Goal: Task Accomplishment & Management: Complete application form

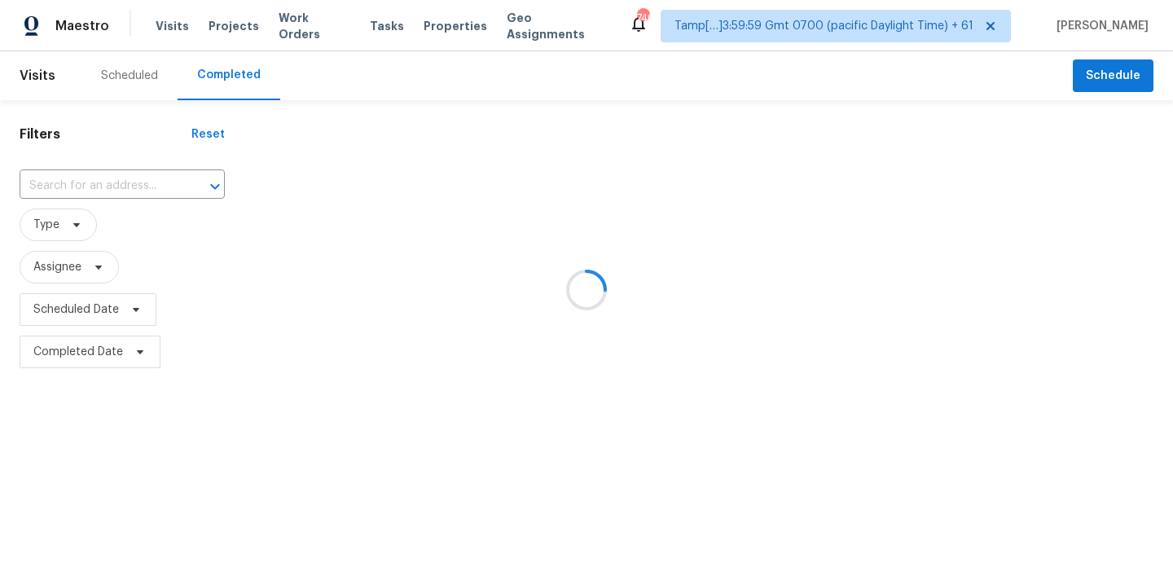
click at [78, 181] on div at bounding box center [586, 290] width 1173 height 580
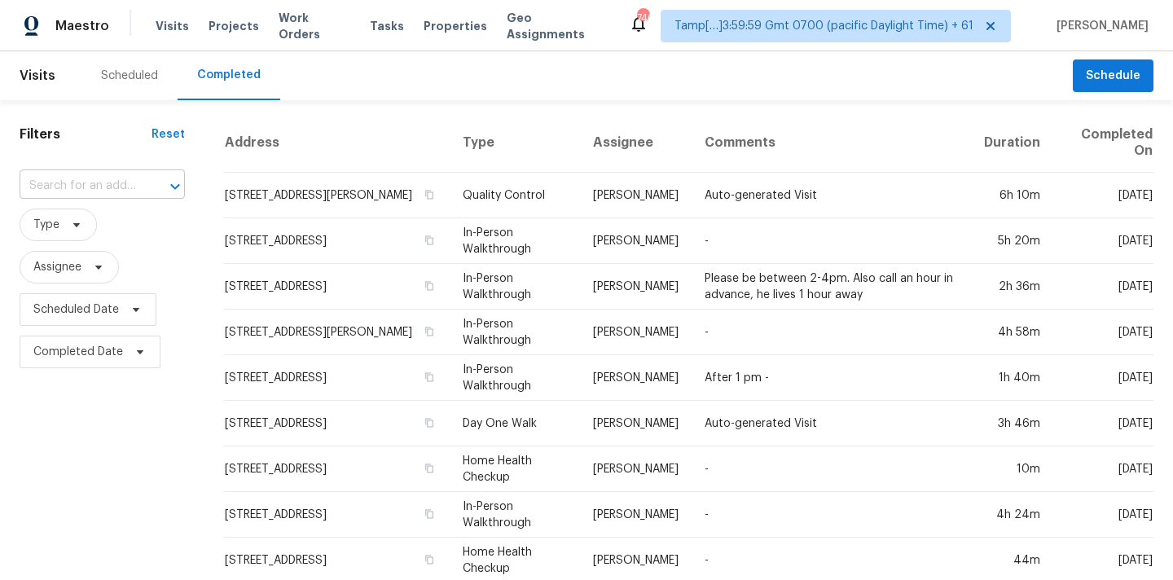
click at [46, 193] on input "text" at bounding box center [80, 185] width 120 height 25
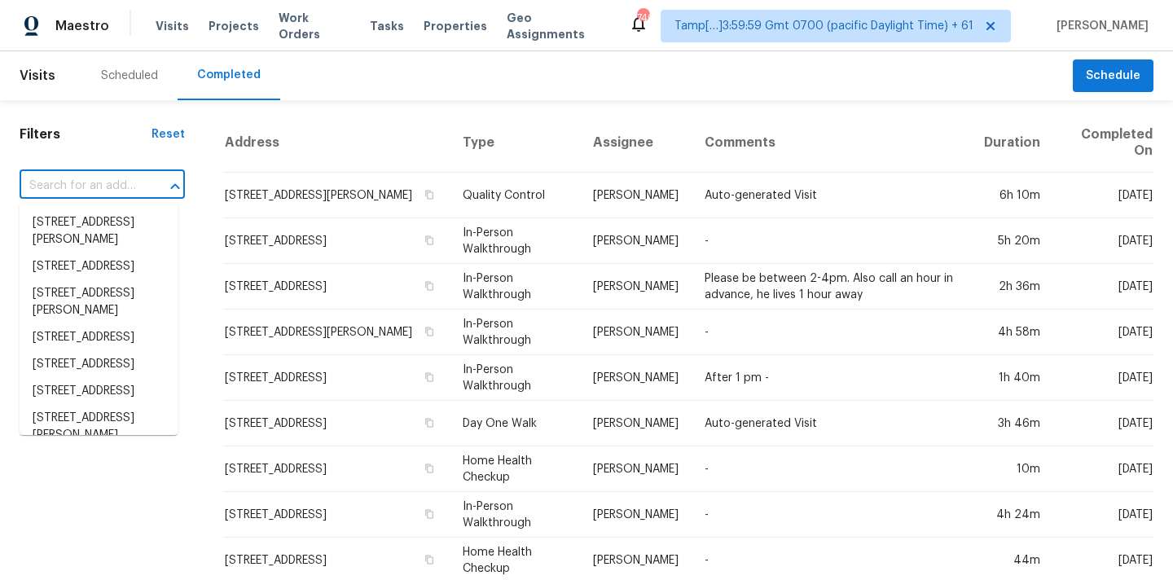
paste input "422 Mount Hood Dr, Inman, SC 29349"
type input "422 Mount Hood Dr, Inman, SC 29349"
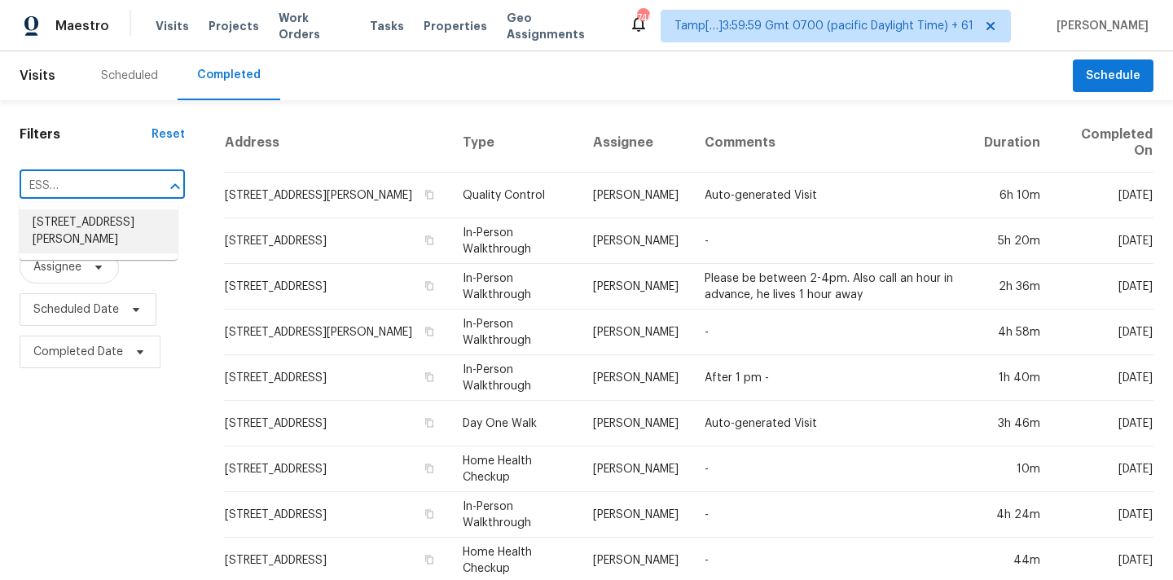
click at [77, 224] on li "422 Mount Hood Dr, Inman, SC 29349" at bounding box center [99, 231] width 158 height 44
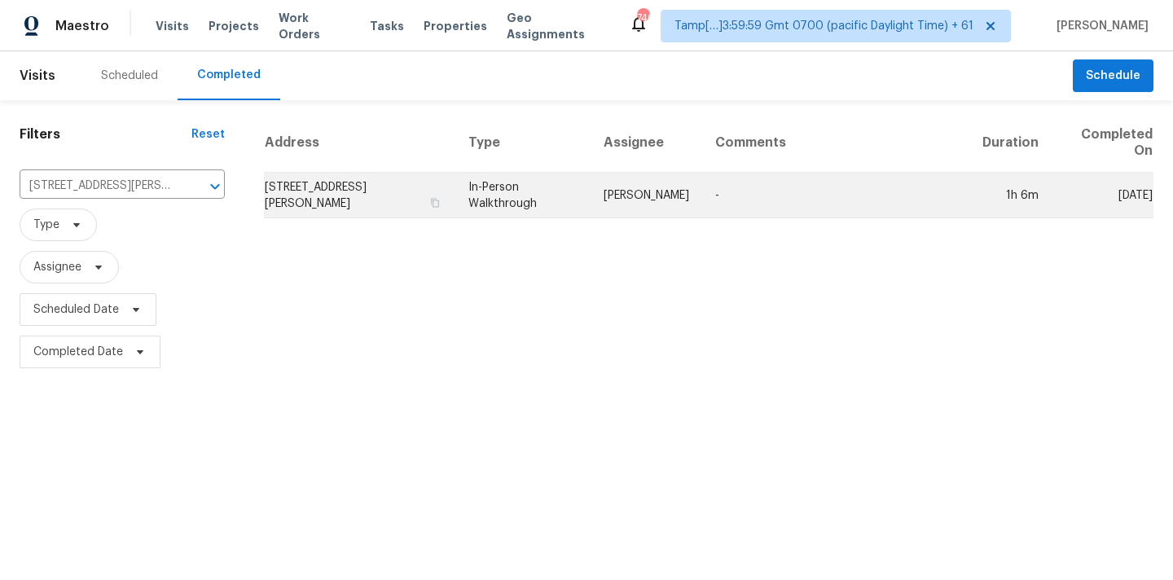
click at [561, 211] on td "In-Person Walkthrough" at bounding box center [522, 196] width 135 height 46
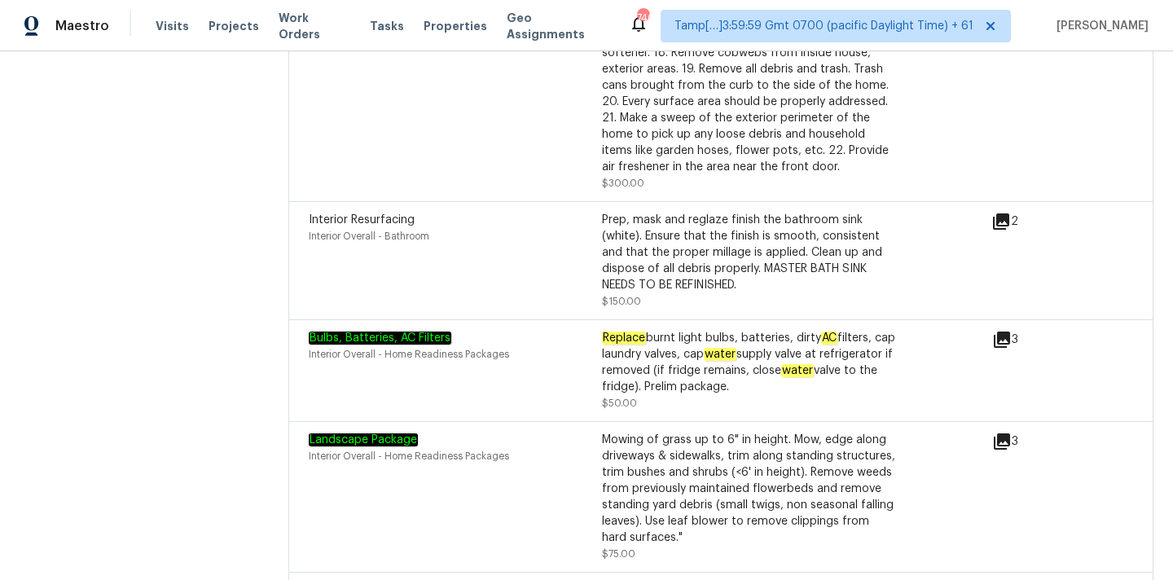
scroll to position [4683, 0]
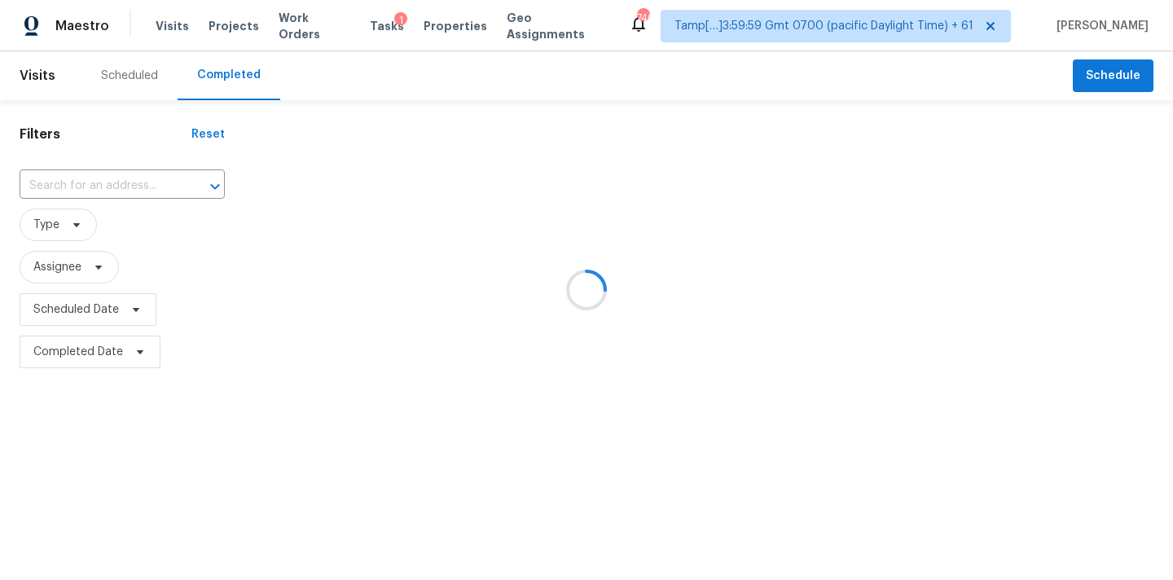
click at [60, 188] on div at bounding box center [586, 290] width 1173 height 580
click at [64, 186] on div at bounding box center [586, 290] width 1173 height 580
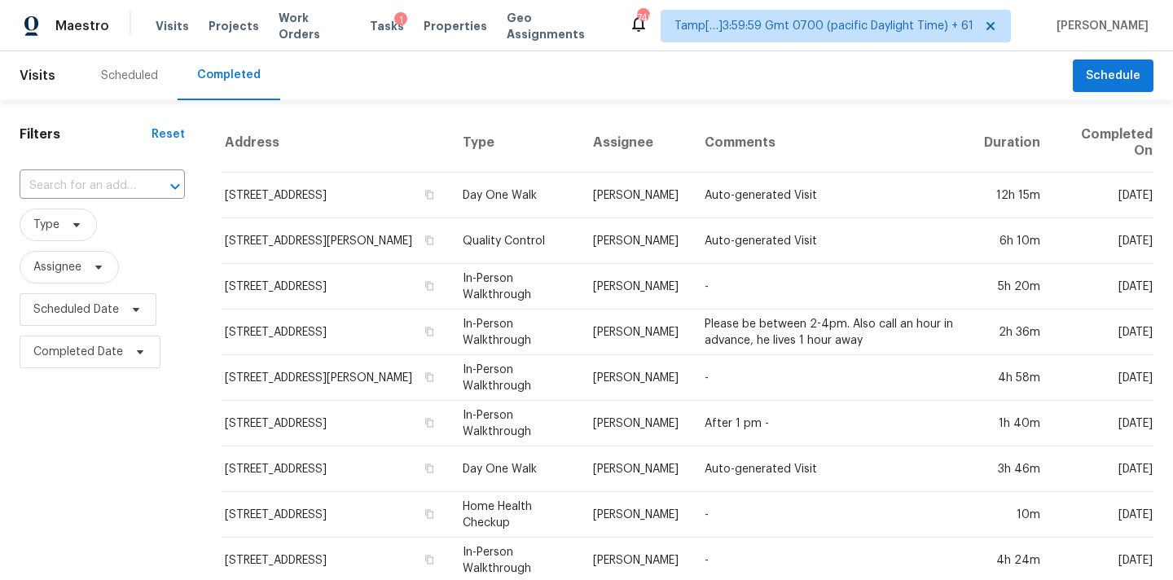
click at [64, 186] on input "text" at bounding box center [80, 185] width 120 height 25
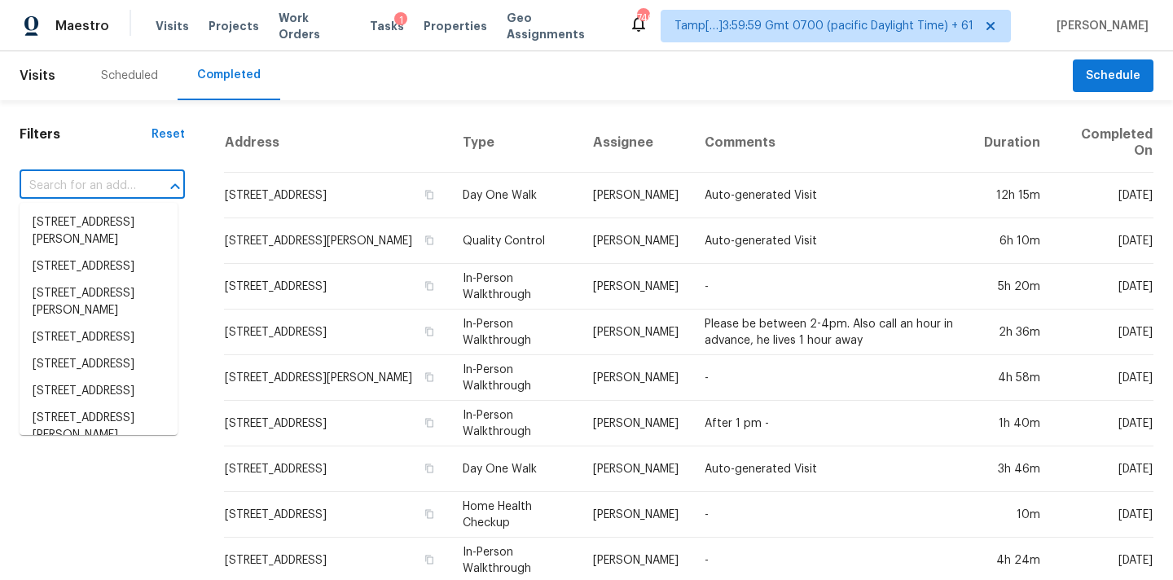
paste input "2022 Olympic Dr, Colorado Springs, CO 80910"
type input "2022 Olympic Dr, Colorado Springs, CO 80910"
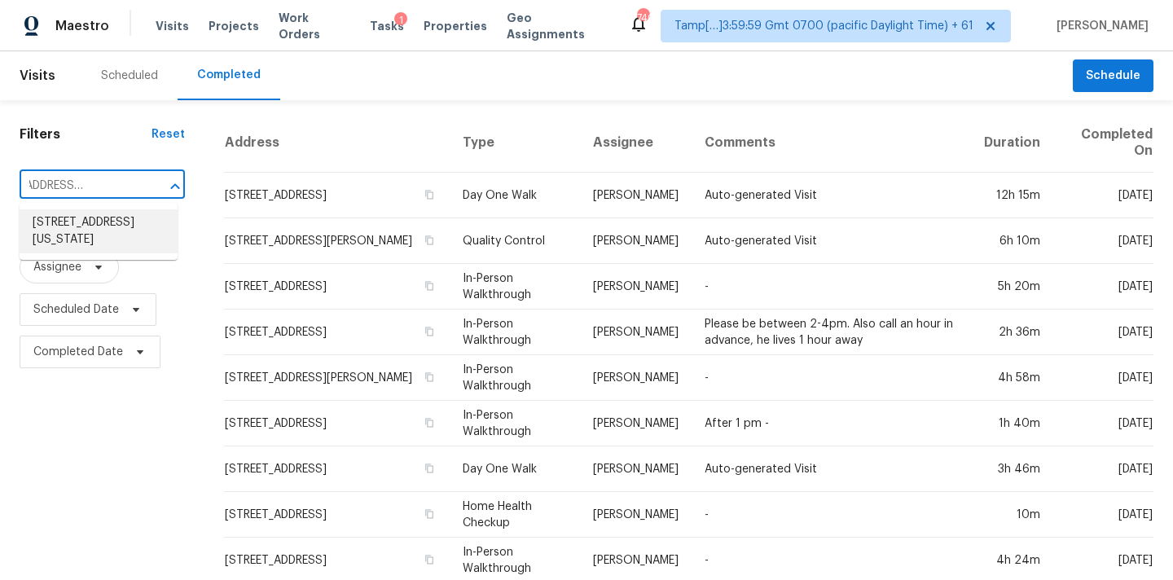
click at [81, 226] on li "2022 Olympic Dr, Colorado Springs, CO 80910" at bounding box center [99, 231] width 158 height 44
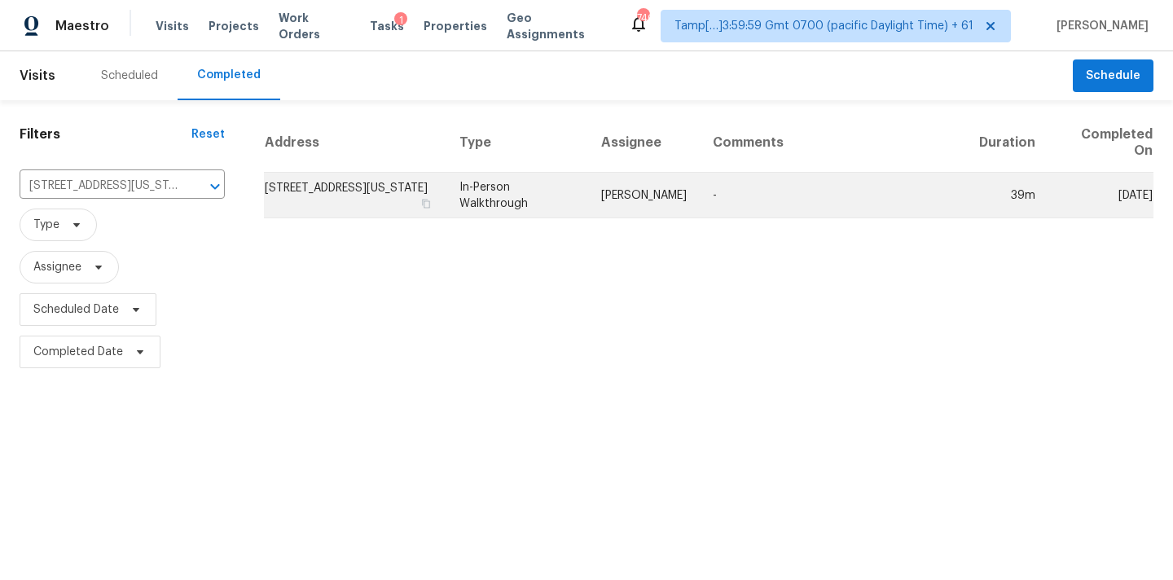
click at [630, 213] on td "Chris Thomas" at bounding box center [644, 196] width 112 height 46
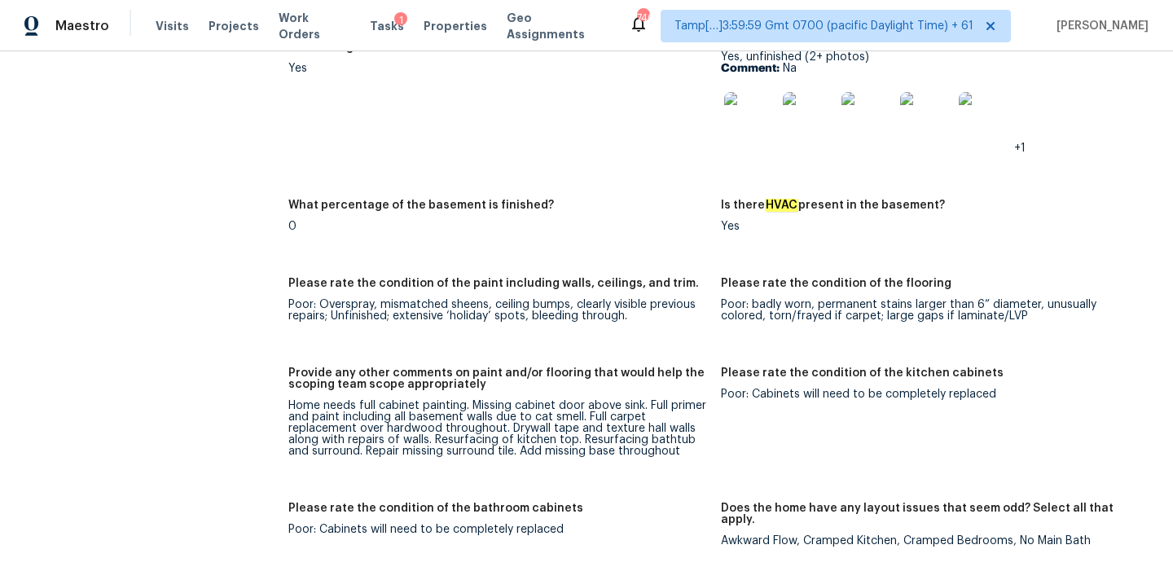
scroll to position [2772, 0]
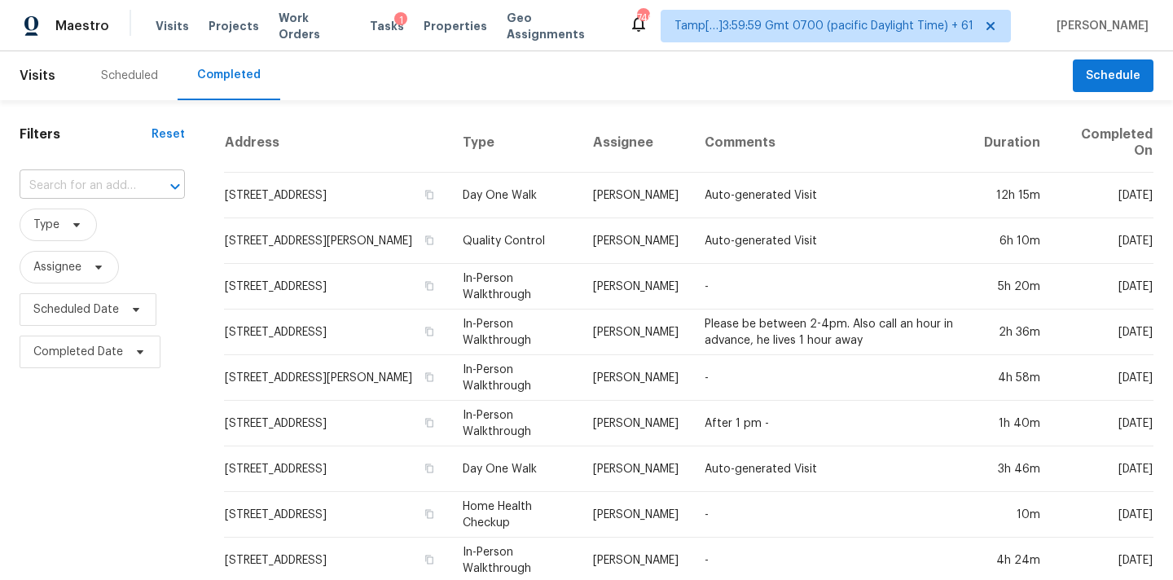
click at [90, 191] on input "text" at bounding box center [80, 185] width 120 height 25
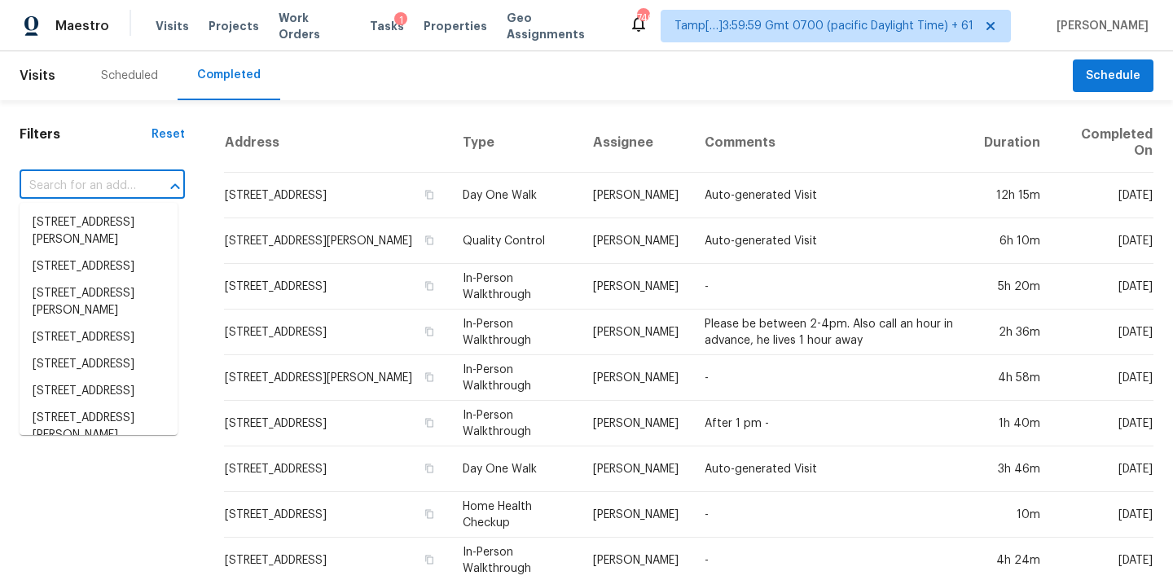
paste input "[STREET_ADDRESS][US_STATE]"
type input "[STREET_ADDRESS][US_STATE]"
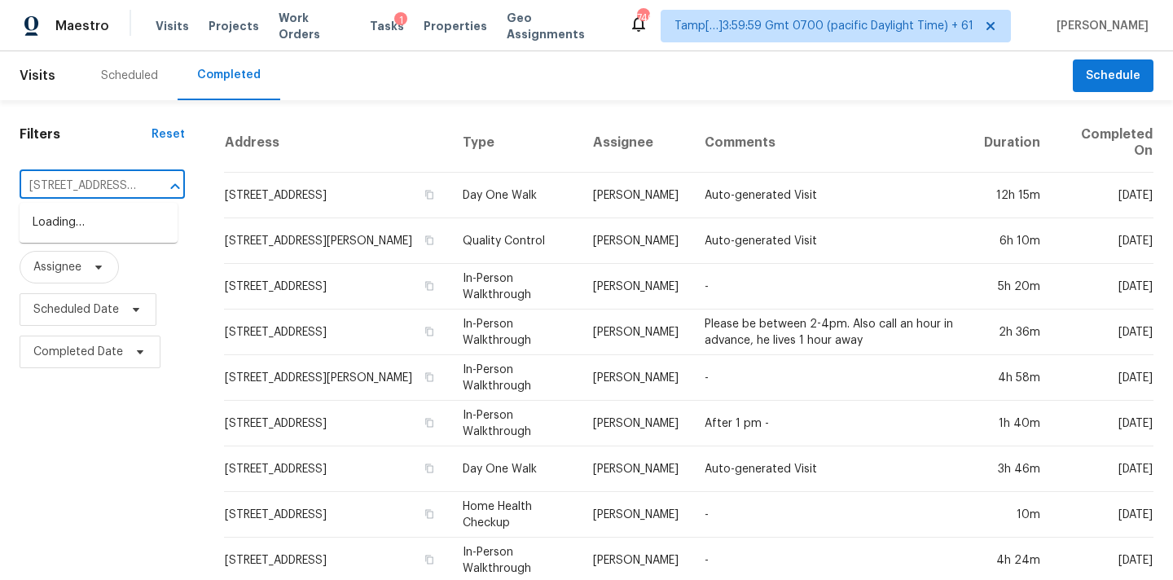
scroll to position [0, 166]
click at [79, 232] on li "[STREET_ADDRESS][US_STATE]" at bounding box center [99, 231] width 158 height 44
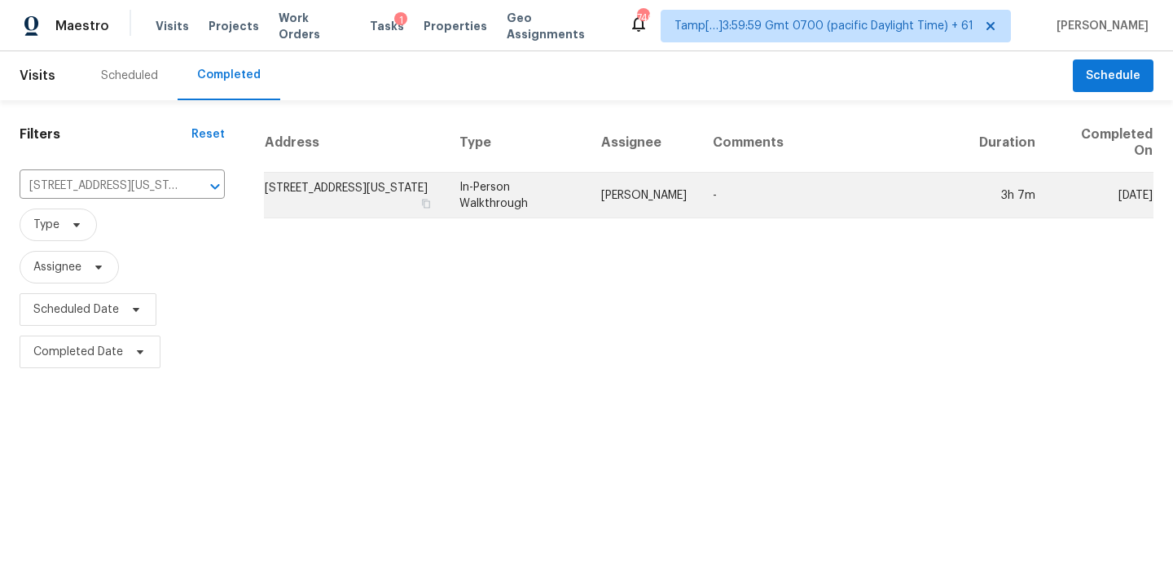
click at [535, 206] on td "In-Person Walkthrough" at bounding box center [517, 196] width 142 height 46
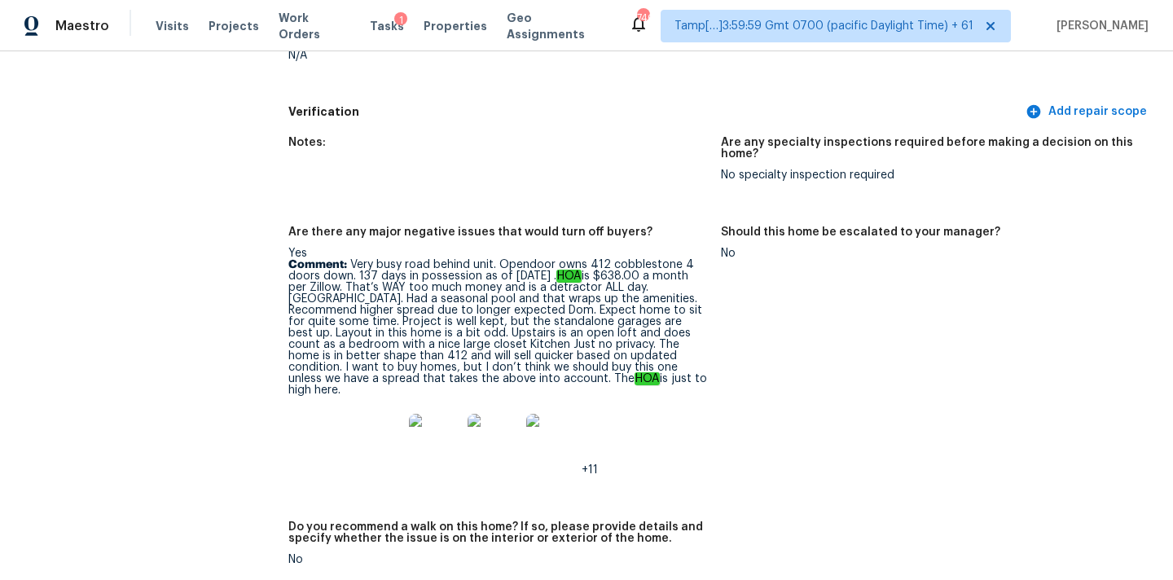
scroll to position [4281, 0]
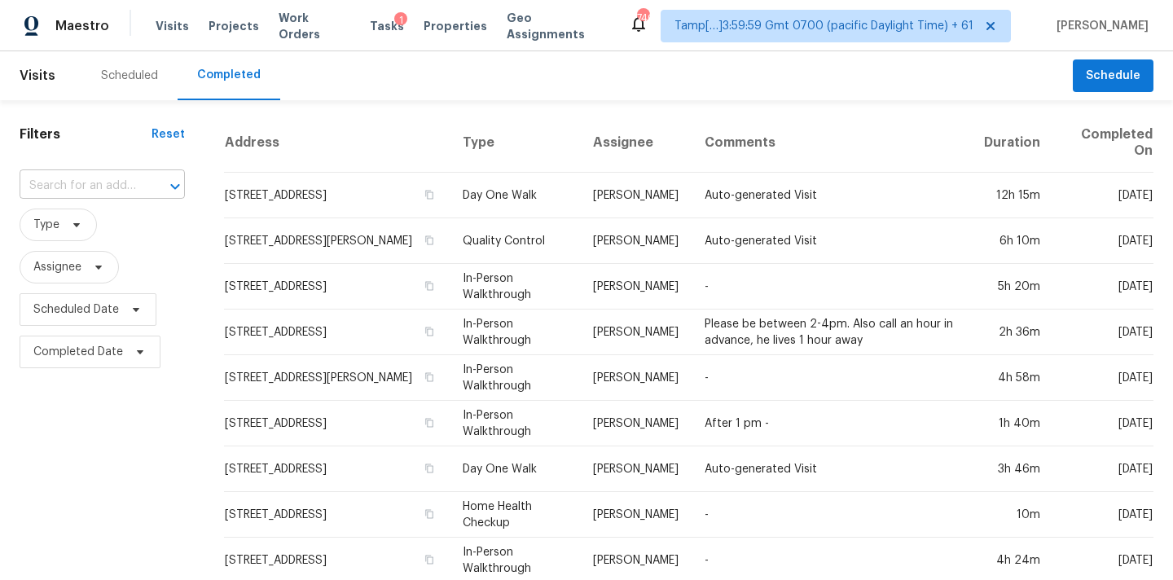
click at [74, 185] on input "text" at bounding box center [80, 185] width 120 height 25
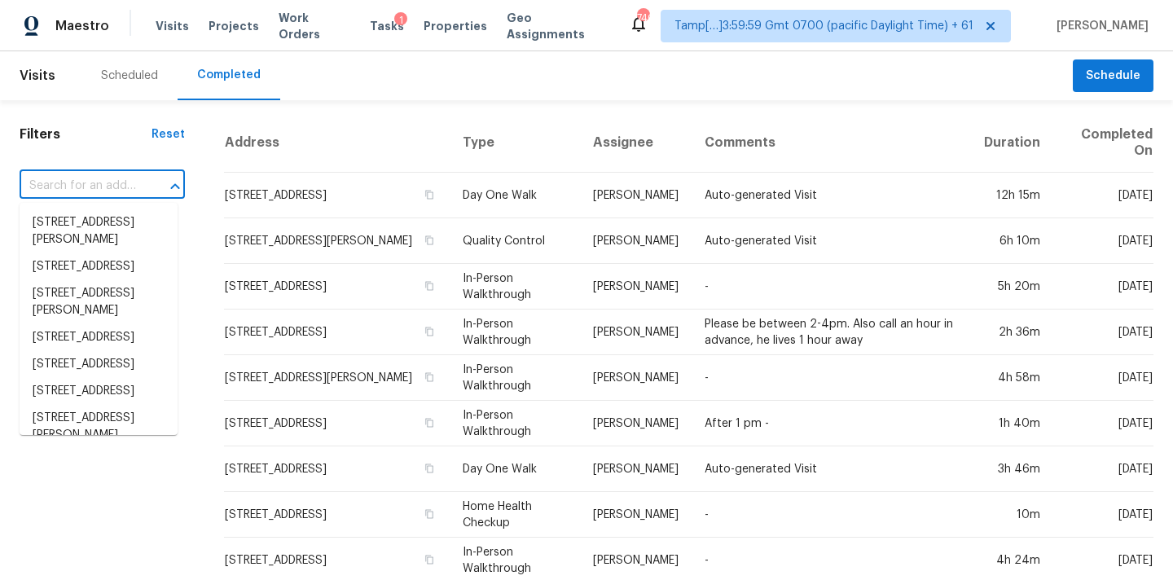
paste input "12606 Ozona Rnch, San Antonio, TX 78245"
type input "12606 Ozona Rnch, San Antonio, TX 78245"
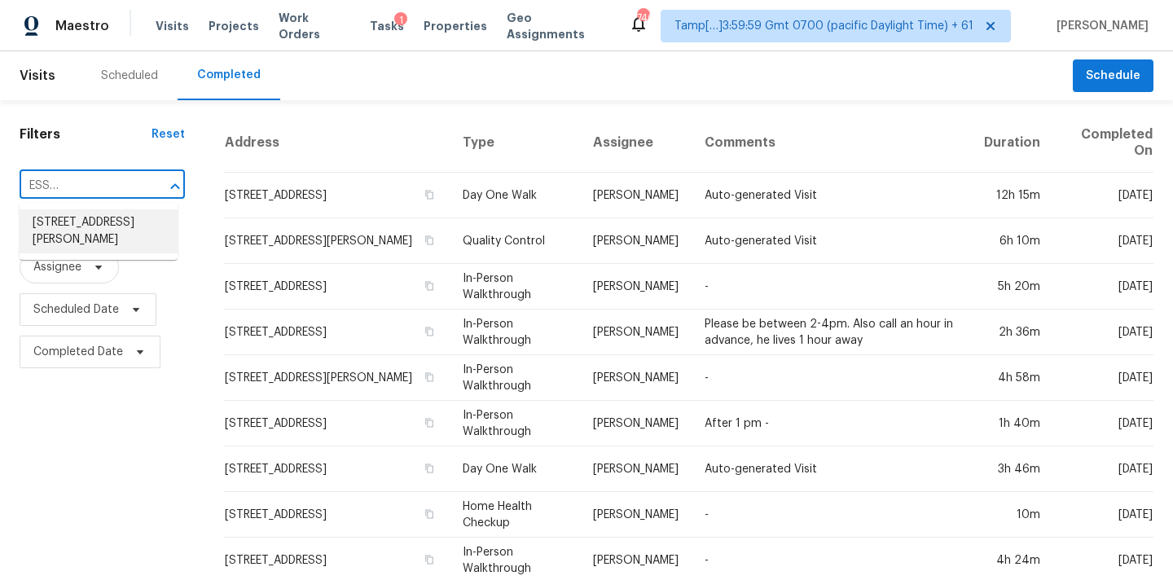
click at [85, 226] on li "12606 Ozona Rnch, San Antonio, TX 78245" at bounding box center [99, 231] width 158 height 44
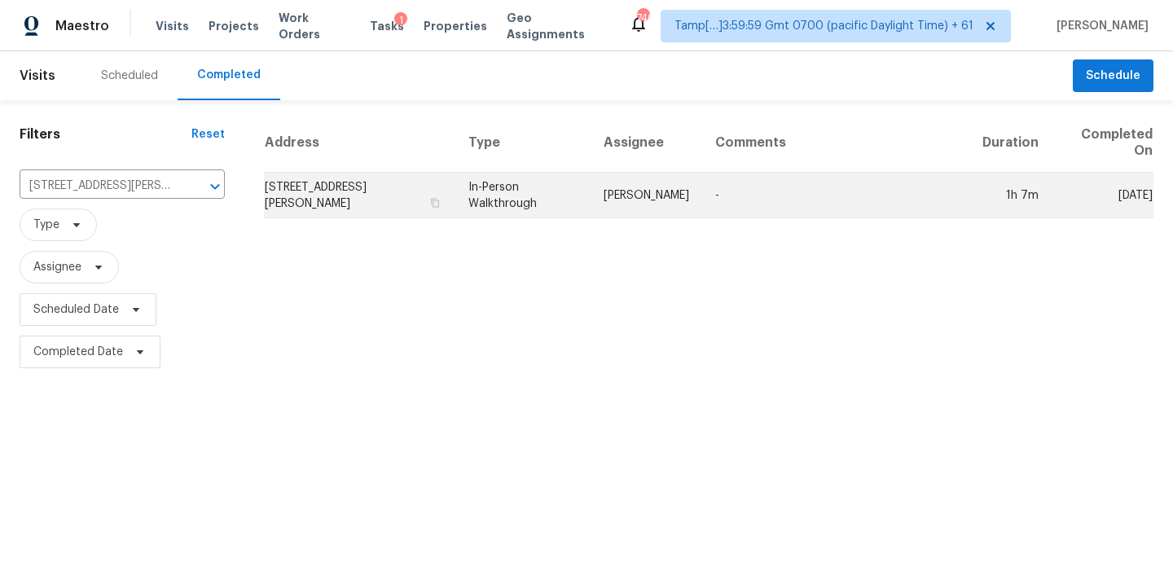
click at [590, 193] on td "In-Person Walkthrough" at bounding box center [522, 196] width 135 height 46
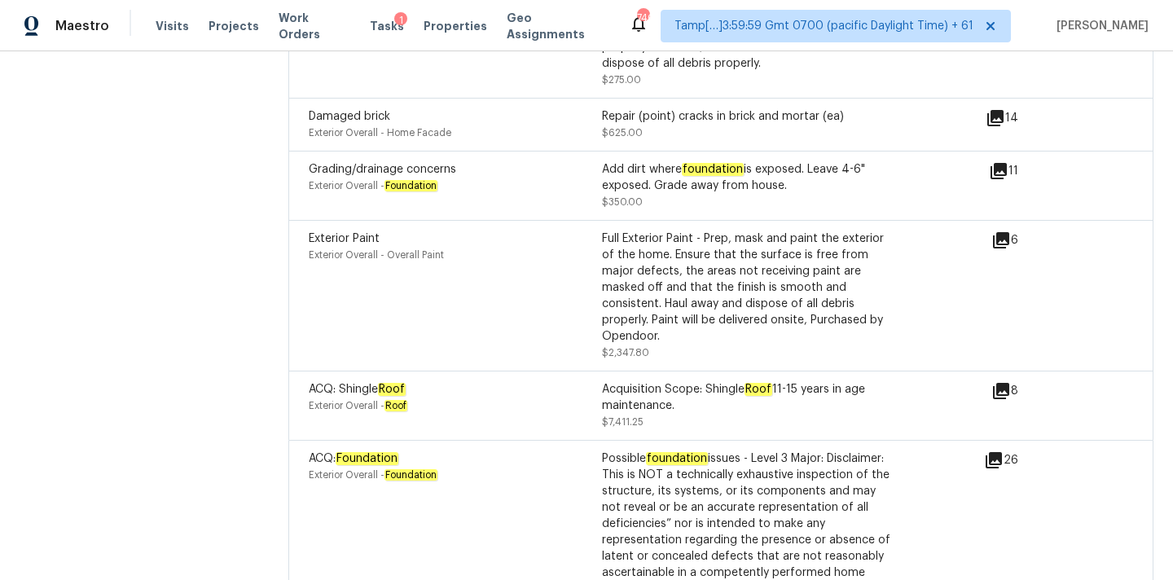
scroll to position [4829, 0]
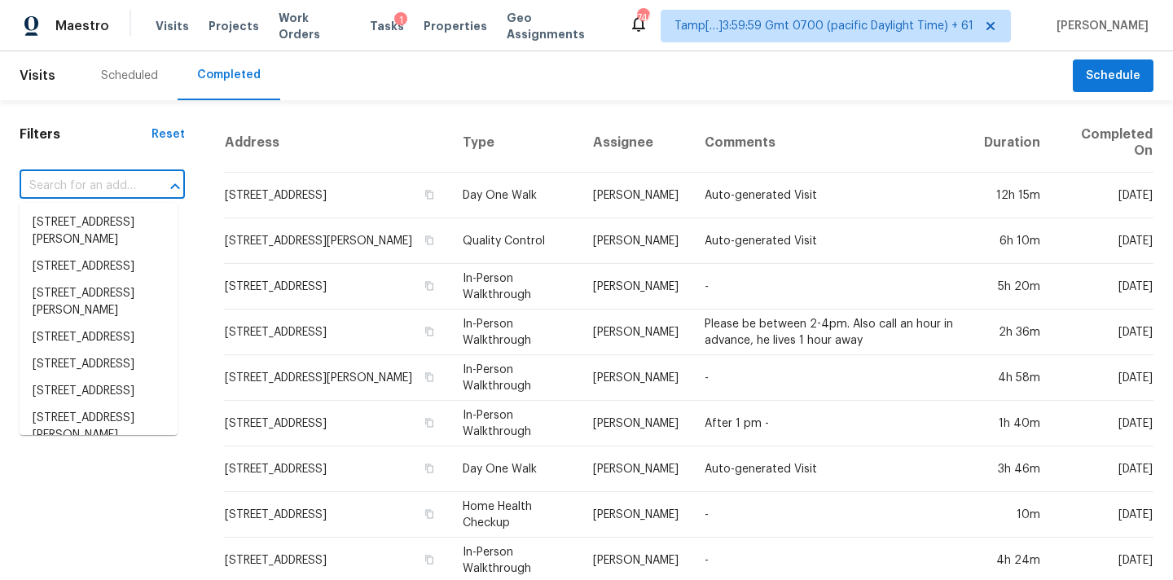
click at [64, 185] on input "text" at bounding box center [80, 185] width 120 height 25
paste input "[STREET_ADDRESS]"
type input "[STREET_ADDRESS]"
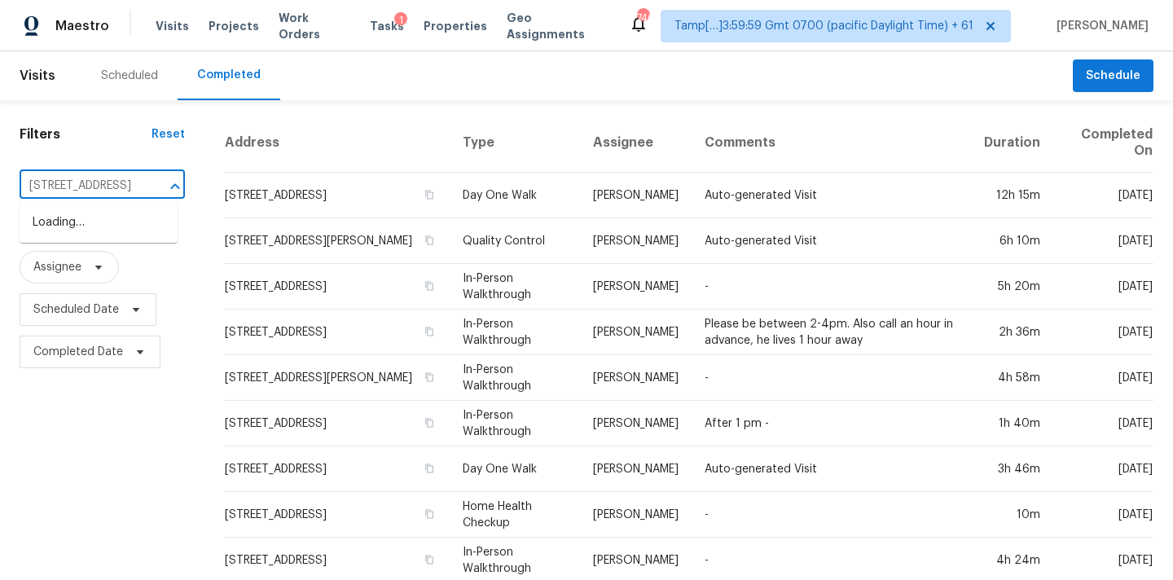
scroll to position [0, 97]
click at [89, 226] on li "[STREET_ADDRESS]" at bounding box center [99, 222] width 158 height 27
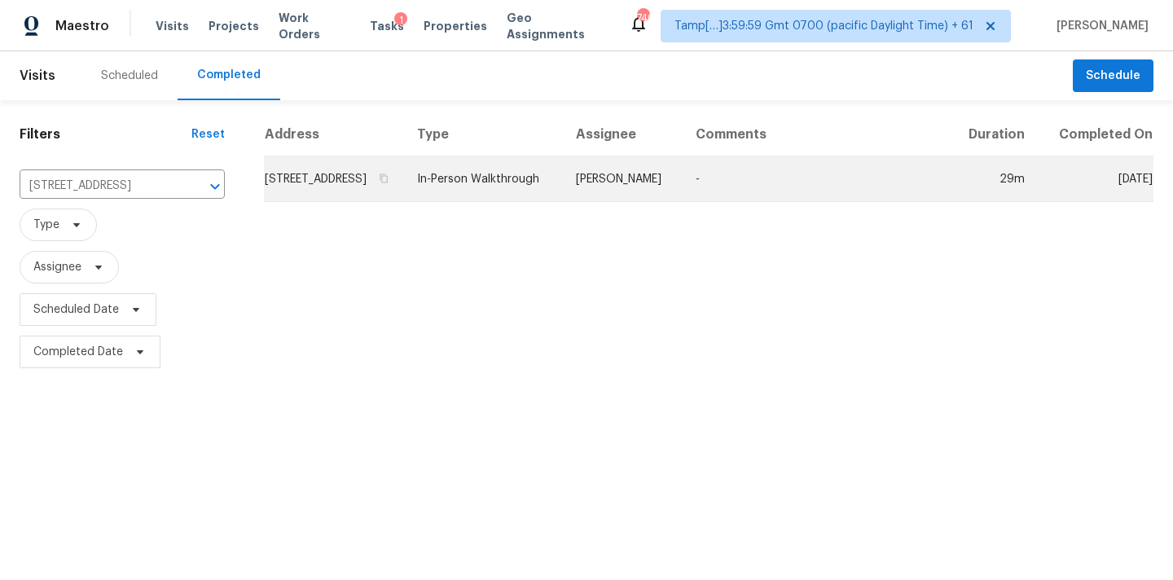
click at [563, 192] on td "In-Person Walkthrough" at bounding box center [483, 179] width 159 height 46
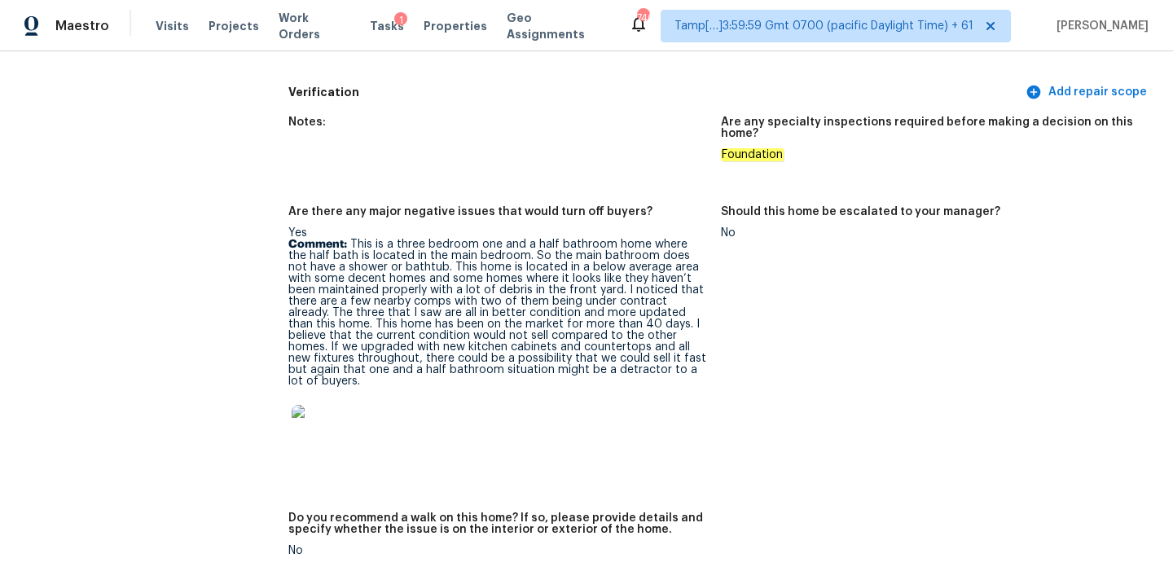
scroll to position [3698, 0]
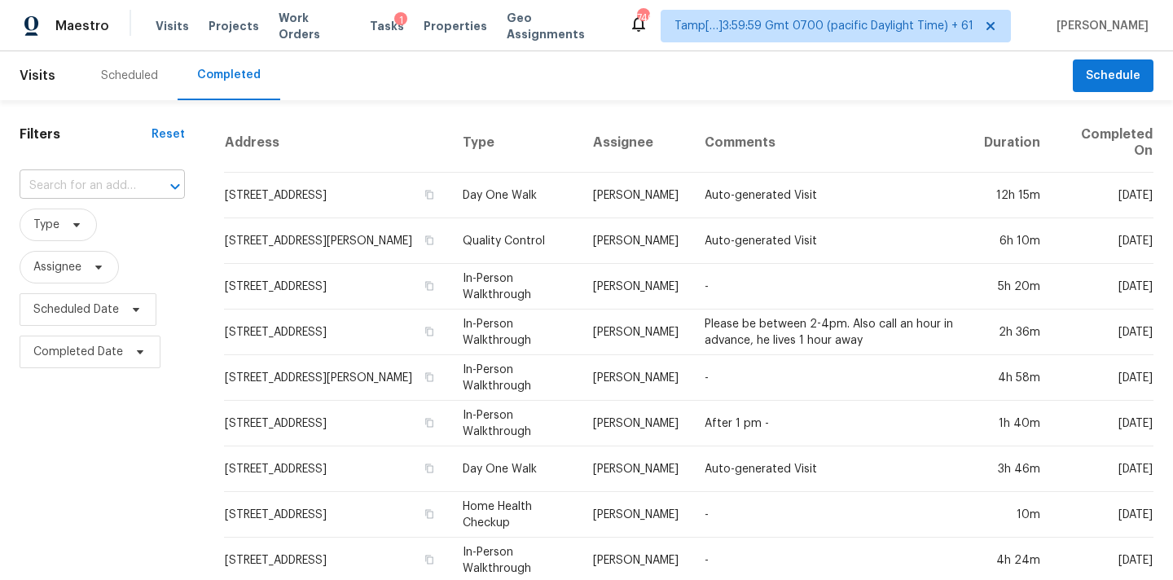
click at [47, 175] on input "text" at bounding box center [80, 185] width 120 height 25
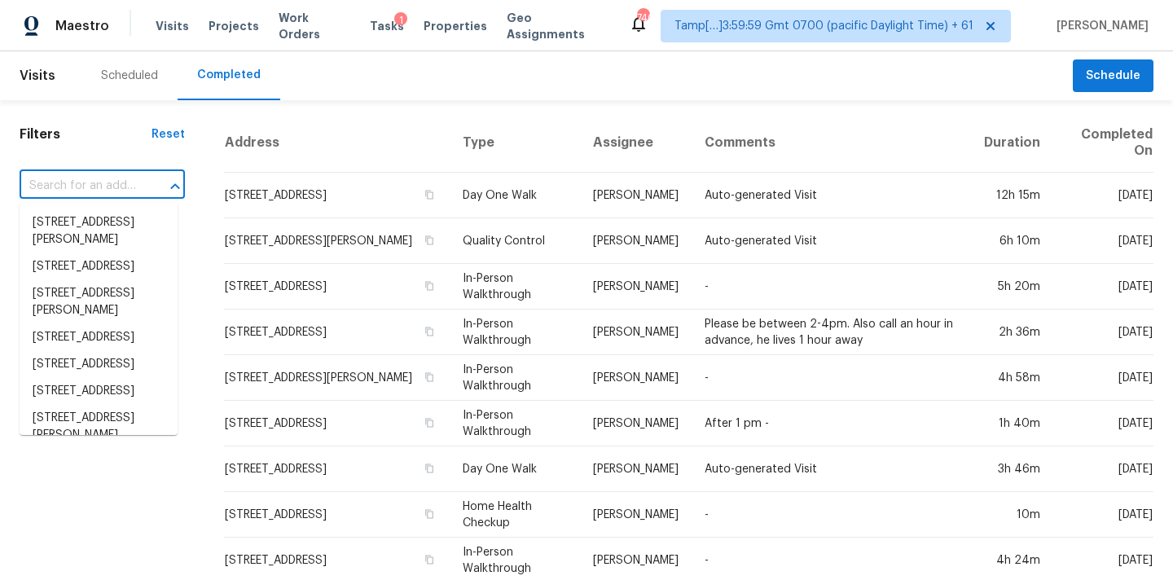
paste input "[STREET_ADDRESS]"
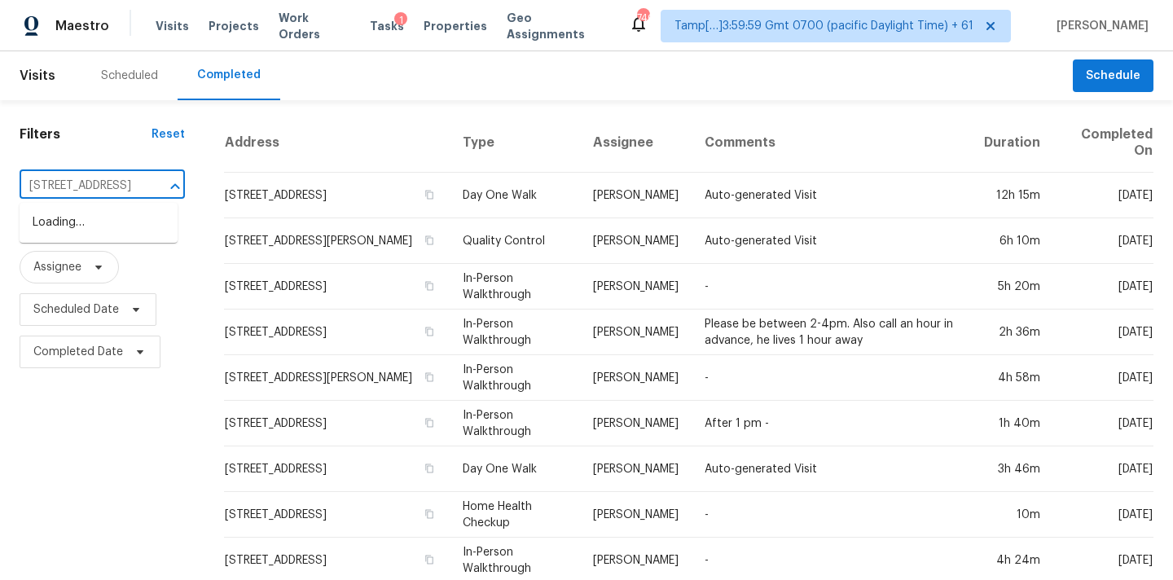
scroll to position [0, 131]
type input "[STREET_ADDRESS]"
click at [55, 235] on li "[STREET_ADDRESS]" at bounding box center [99, 222] width 158 height 27
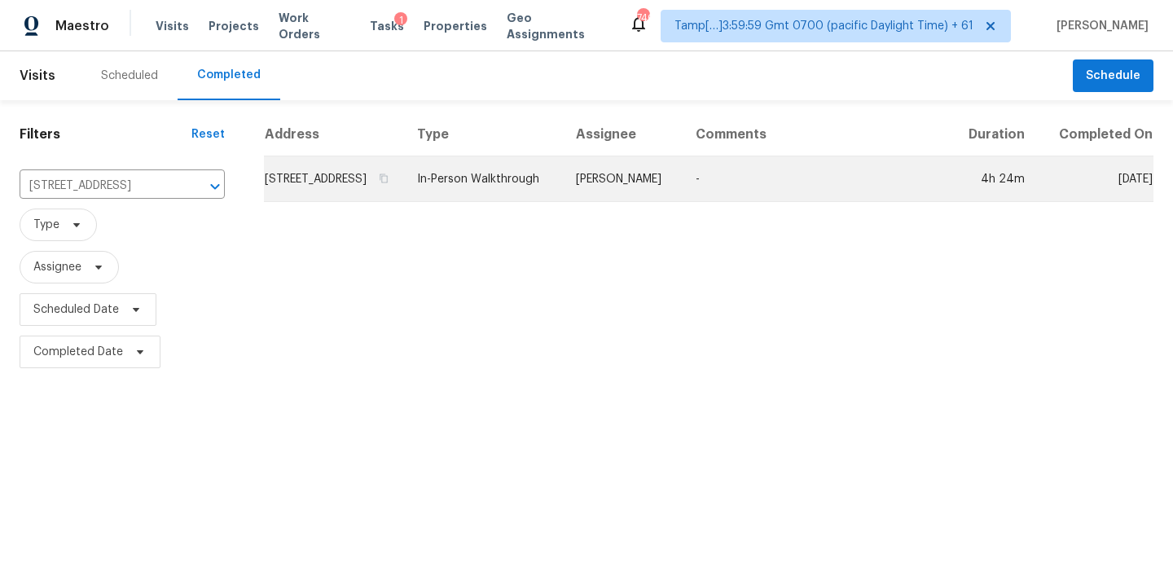
click at [541, 199] on td "In-Person Walkthrough" at bounding box center [483, 179] width 159 height 46
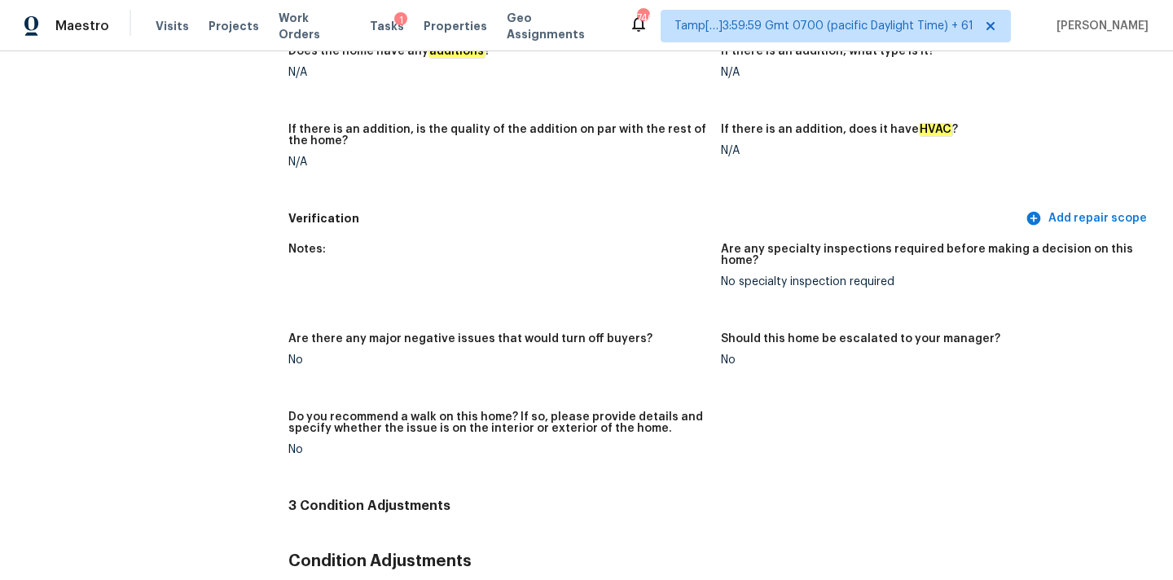
scroll to position [81, 0]
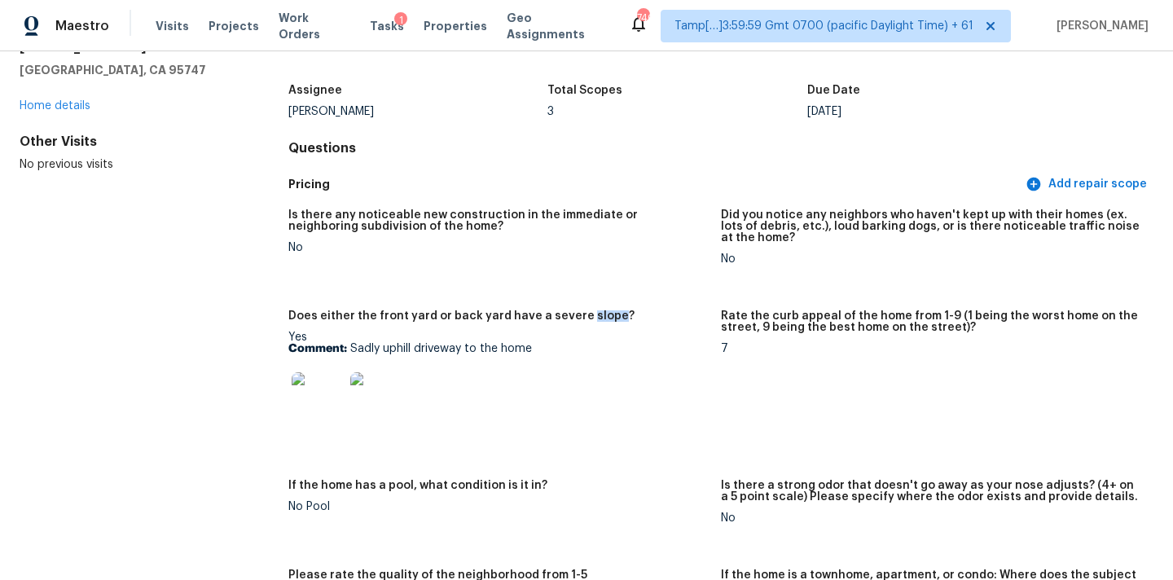
click at [305, 411] on img at bounding box center [318, 398] width 52 height 52
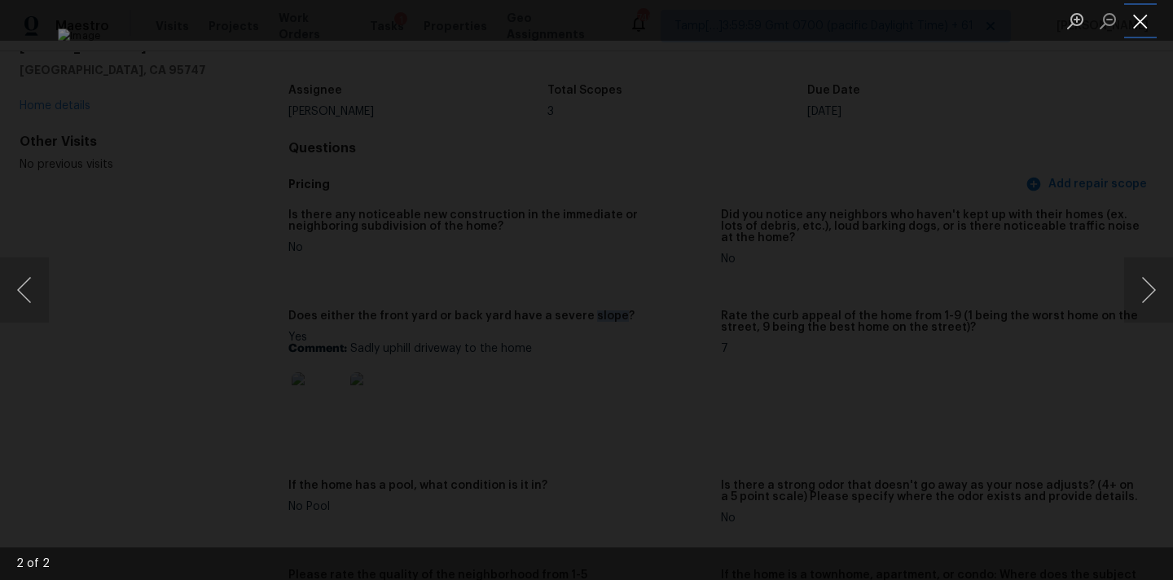
click at [1135, 19] on button "Close lightbox" at bounding box center [1140, 21] width 33 height 28
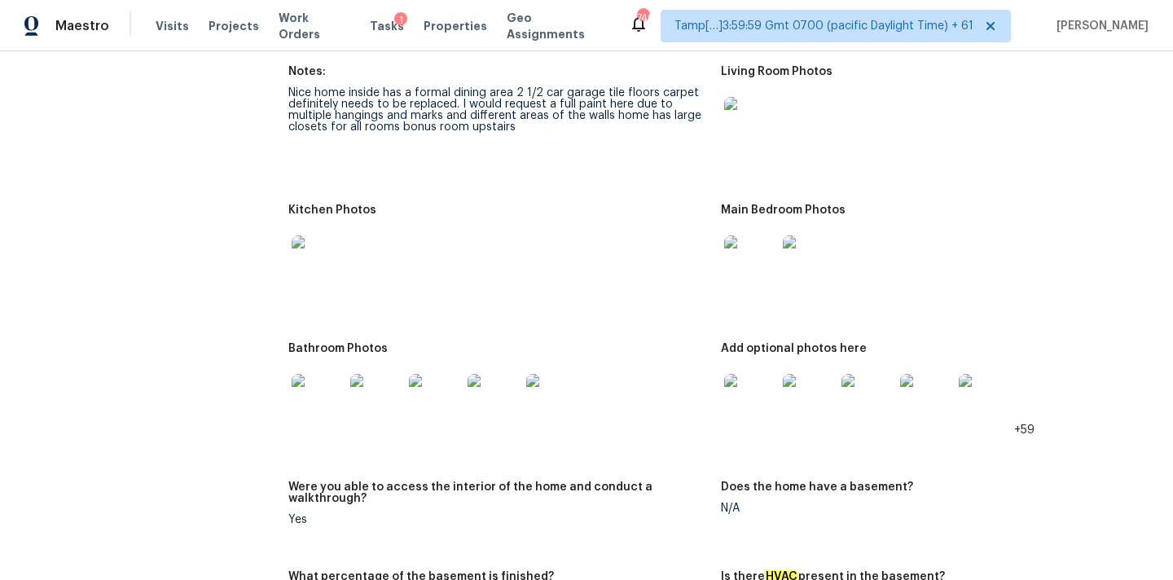
scroll to position [1868, 0]
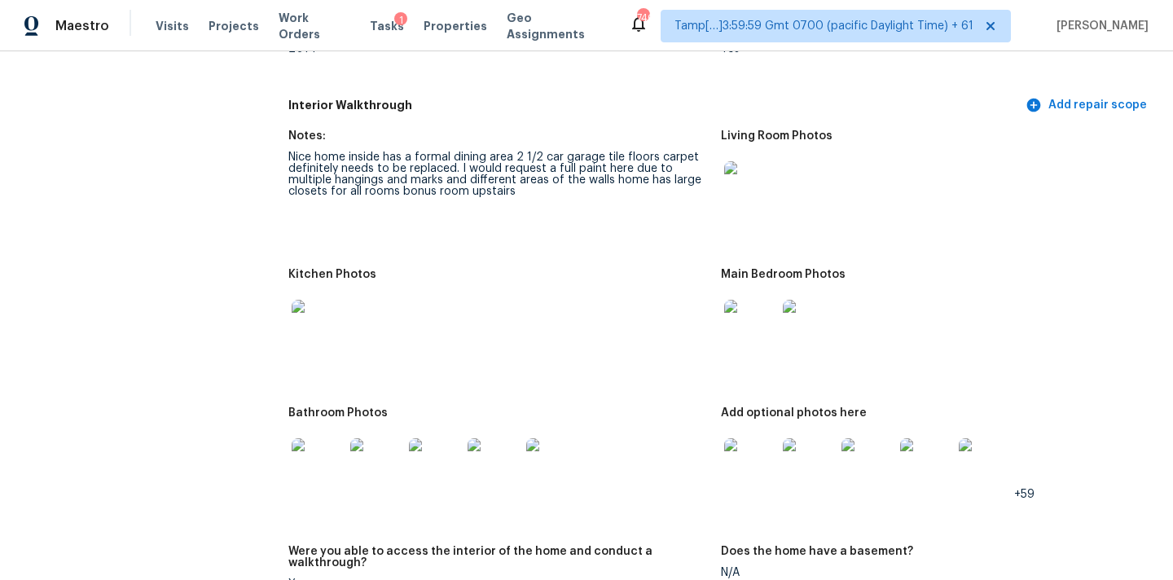
click at [762, 183] on img at bounding box center [750, 187] width 52 height 52
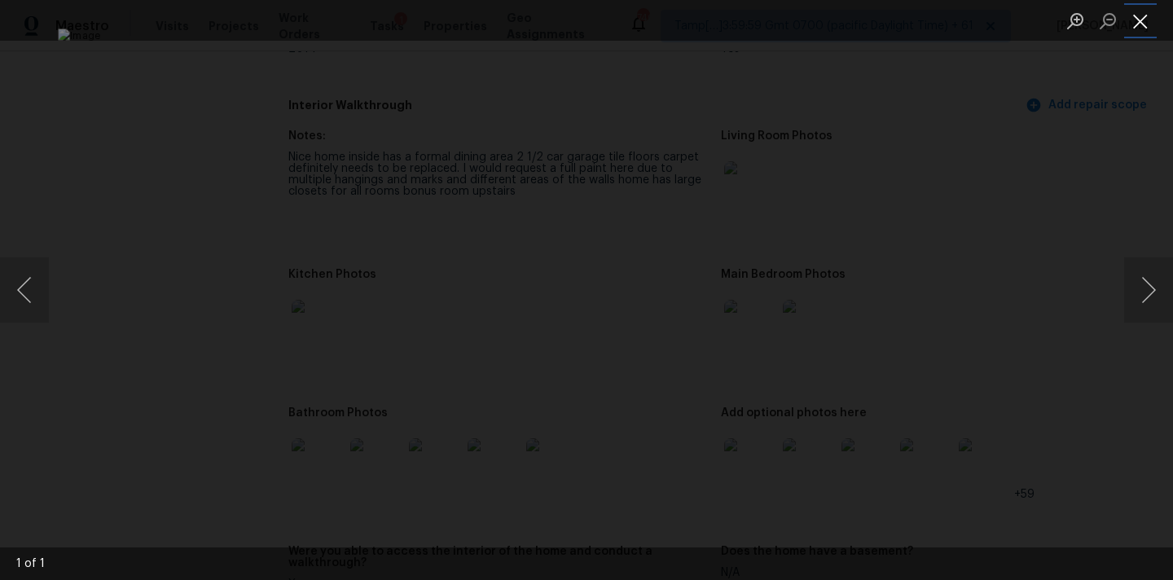
click at [1140, 15] on button "Close lightbox" at bounding box center [1140, 21] width 33 height 28
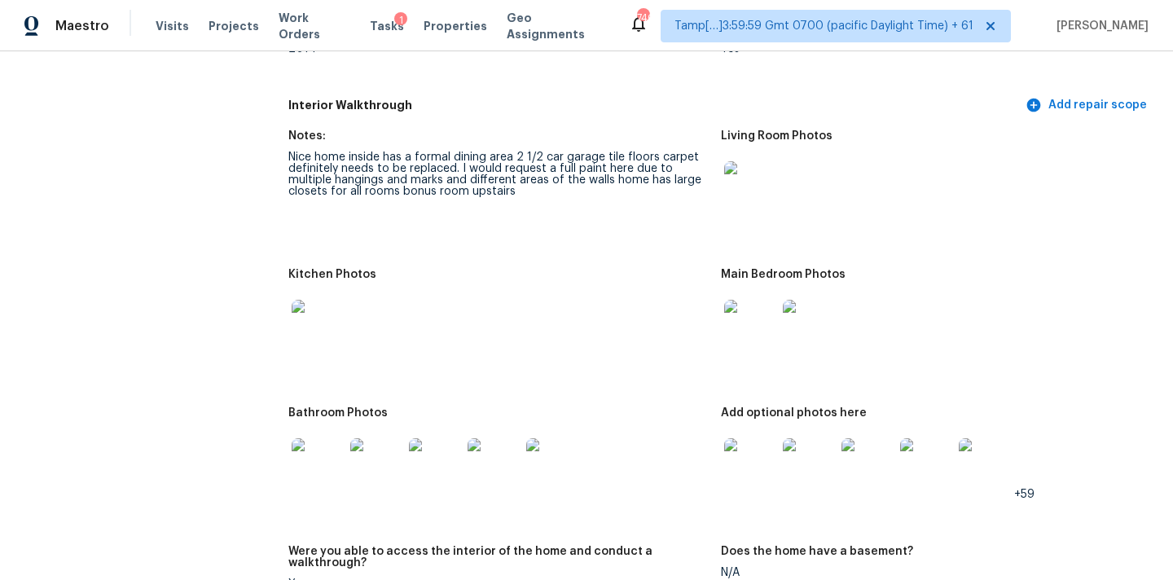
click at [748, 320] on img at bounding box center [750, 326] width 52 height 52
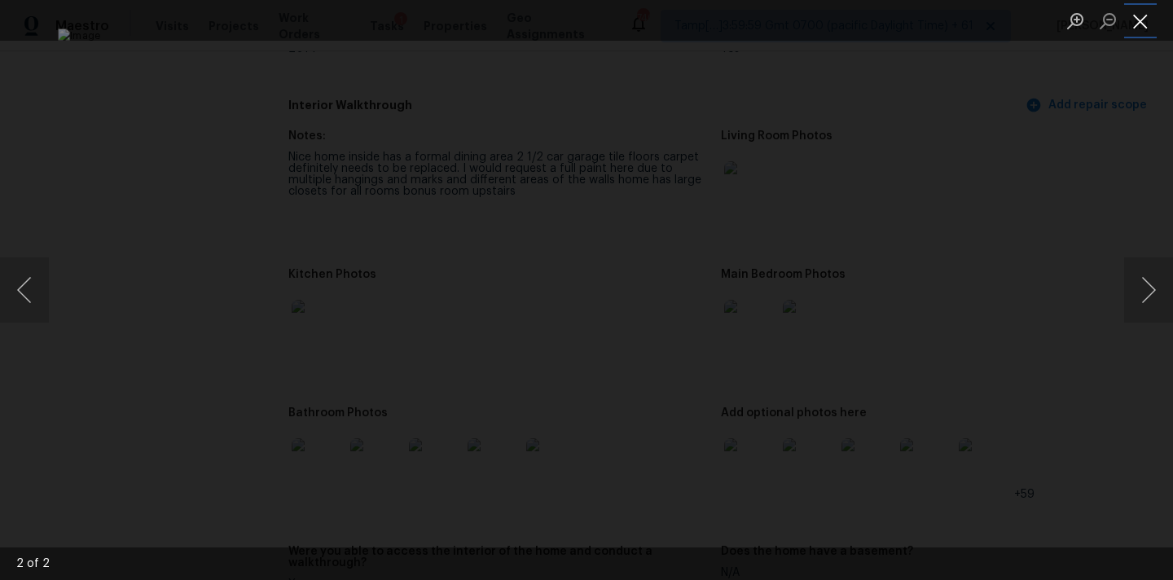
click at [1149, 15] on button "Close lightbox" at bounding box center [1140, 21] width 33 height 28
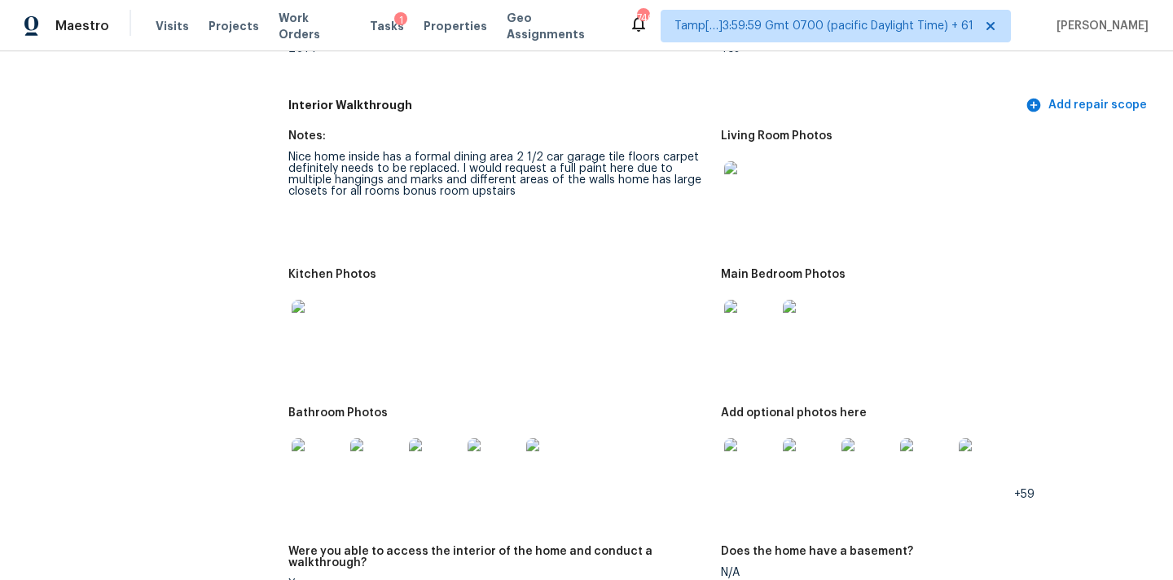
click at [326, 327] on img at bounding box center [318, 326] width 52 height 52
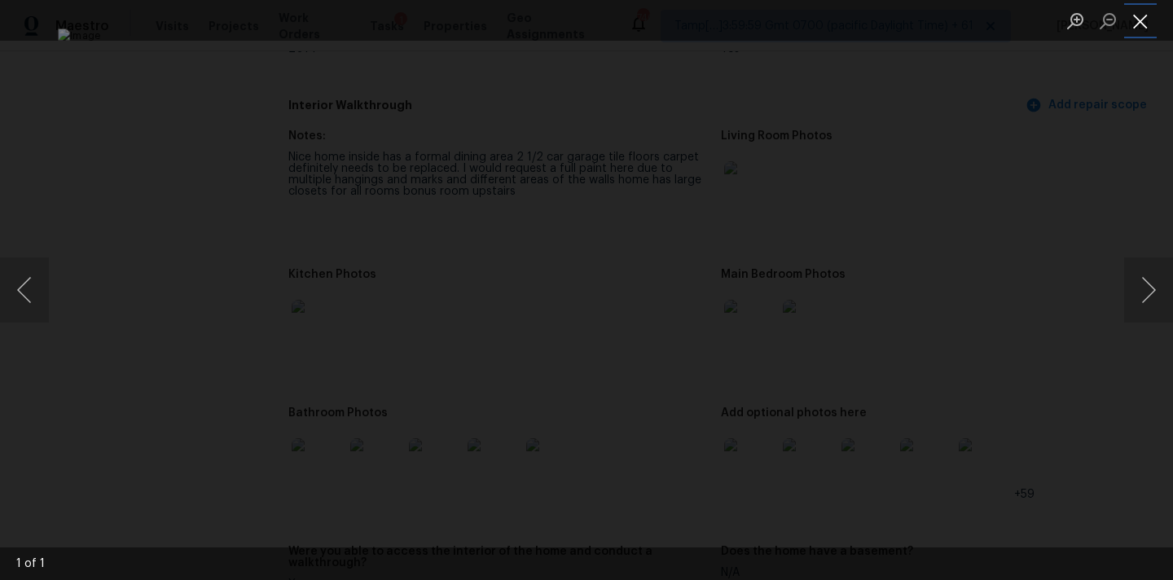
click at [1139, 13] on button "Close lightbox" at bounding box center [1140, 21] width 33 height 28
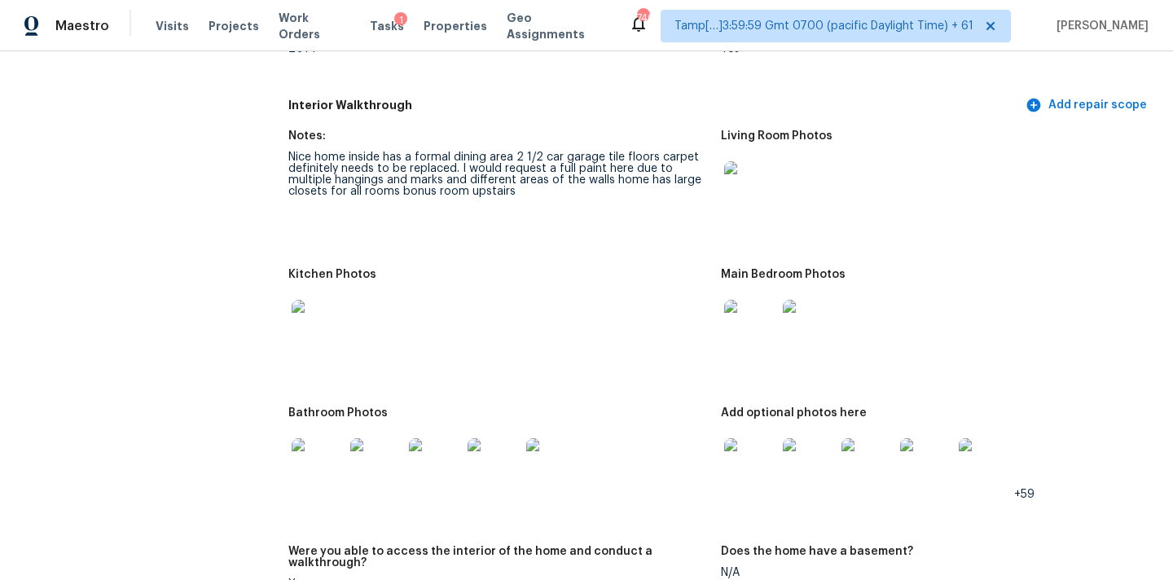
click at [326, 453] on img at bounding box center [318, 464] width 52 height 52
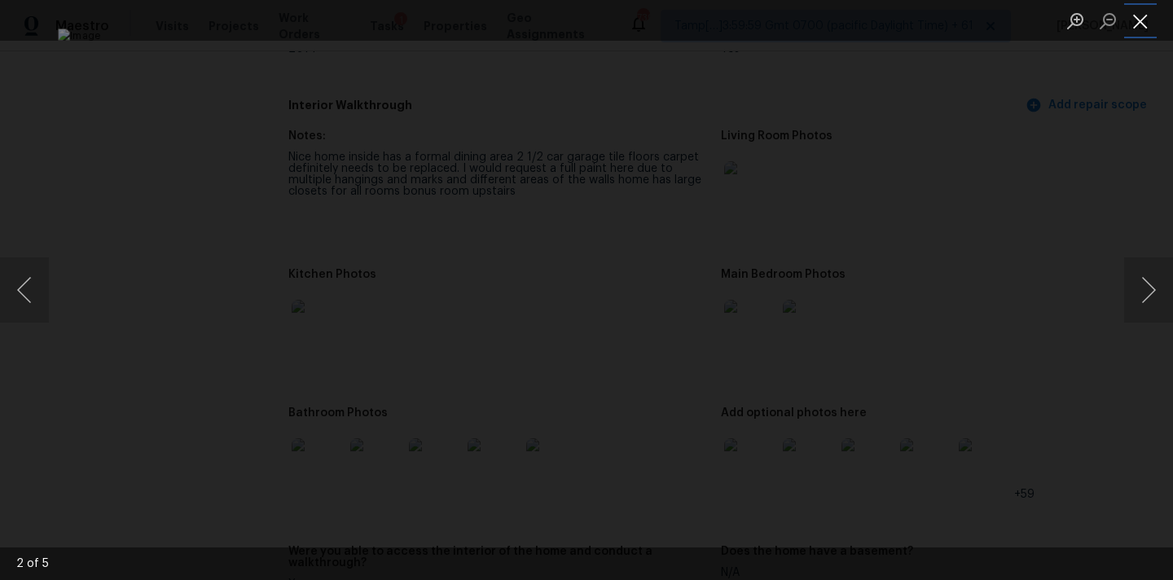
click at [1140, 18] on button "Close lightbox" at bounding box center [1140, 21] width 33 height 28
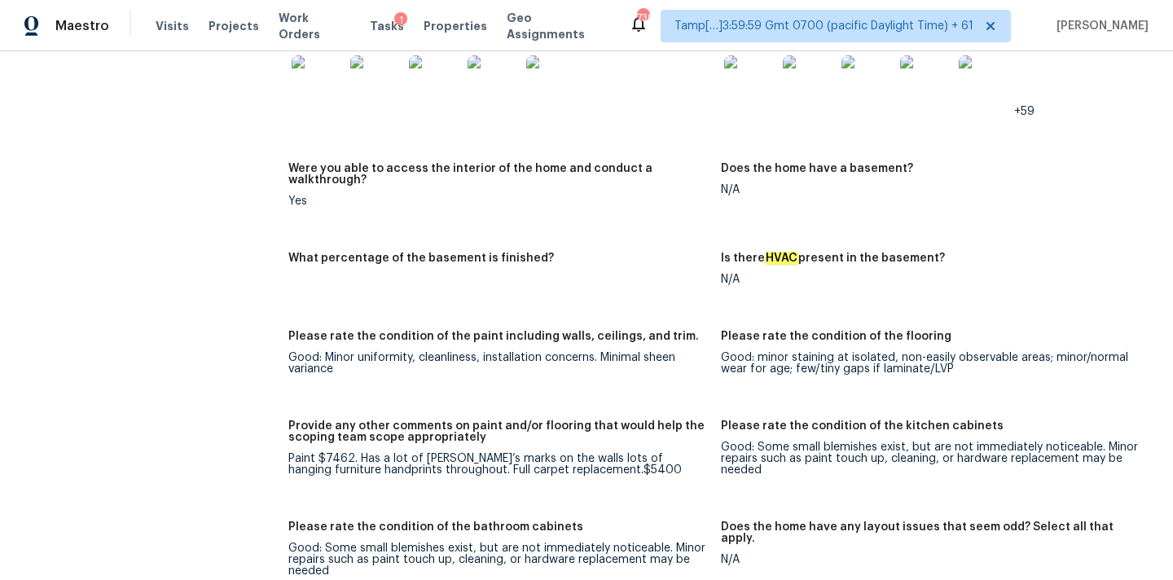
scroll to position [2134, 0]
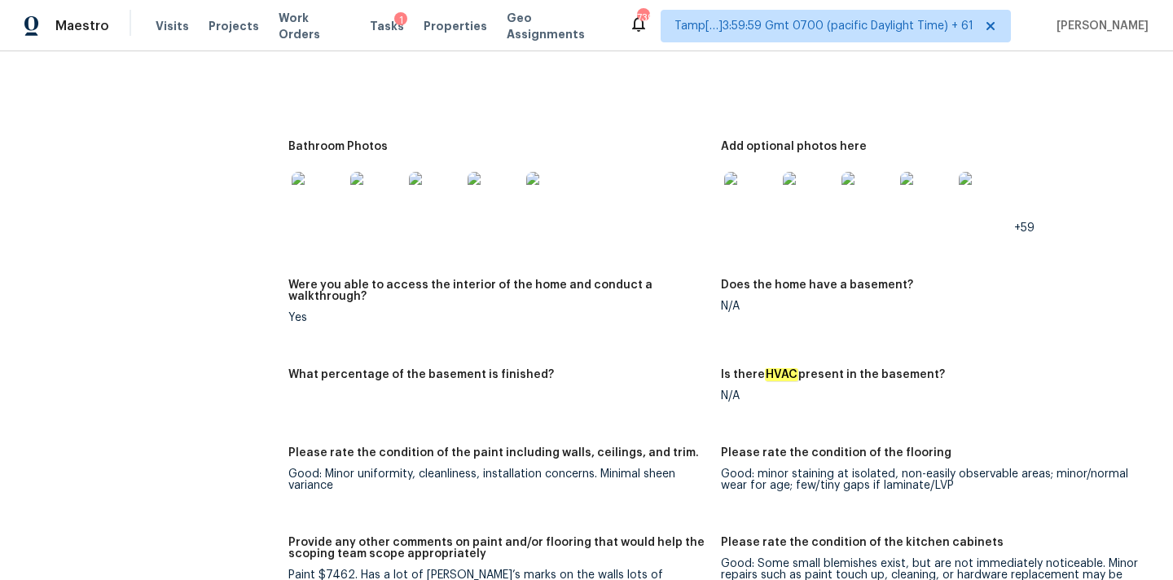
click at [748, 204] on img at bounding box center [750, 198] width 52 height 52
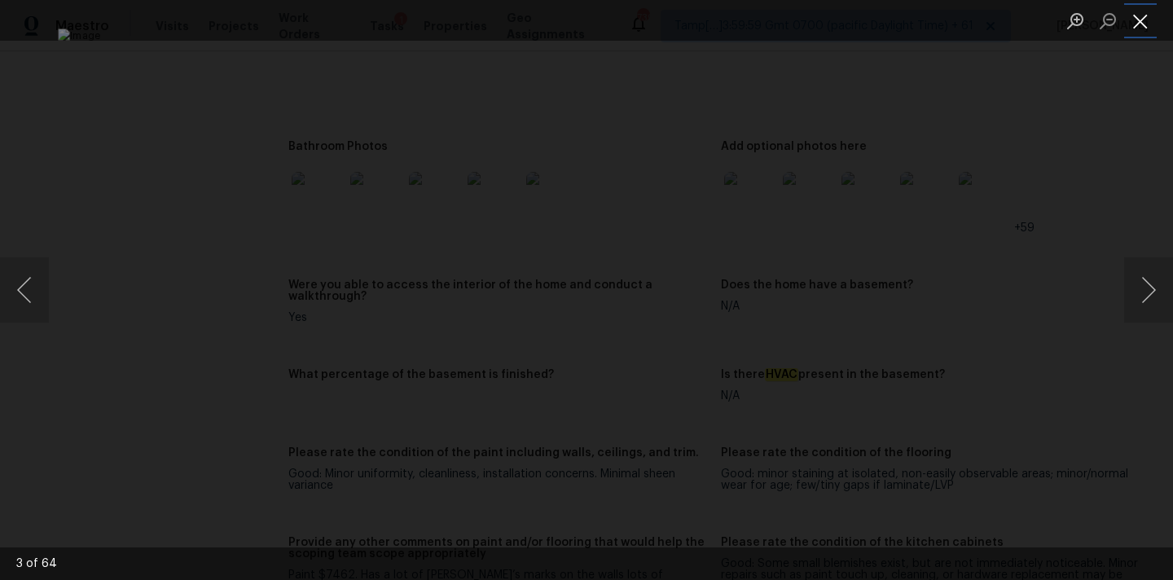
click at [1137, 8] on button "Close lightbox" at bounding box center [1140, 21] width 33 height 28
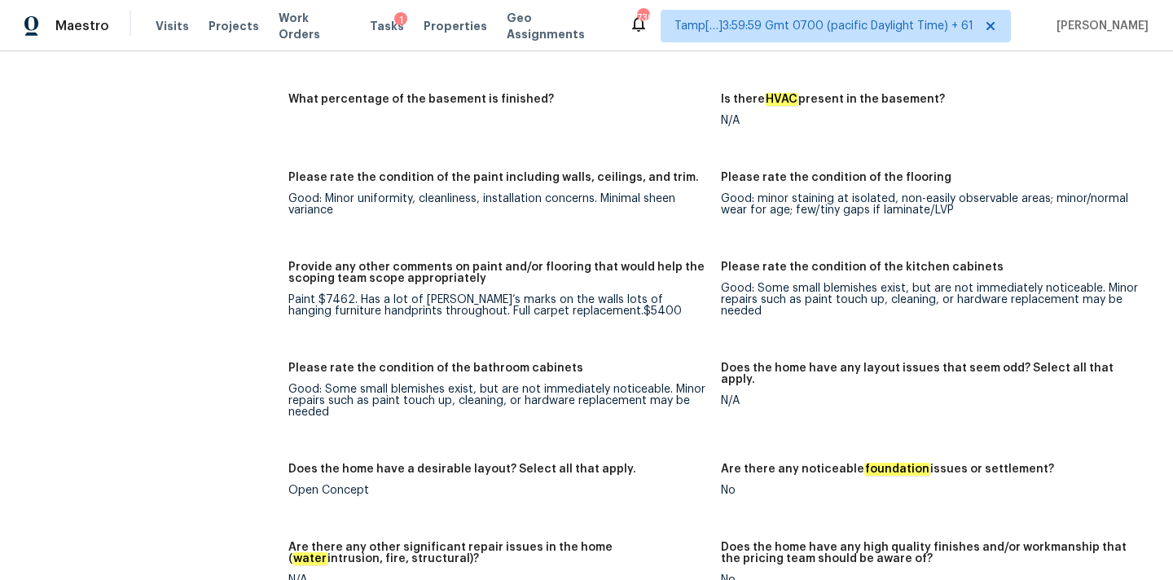
scroll to position [2422, 0]
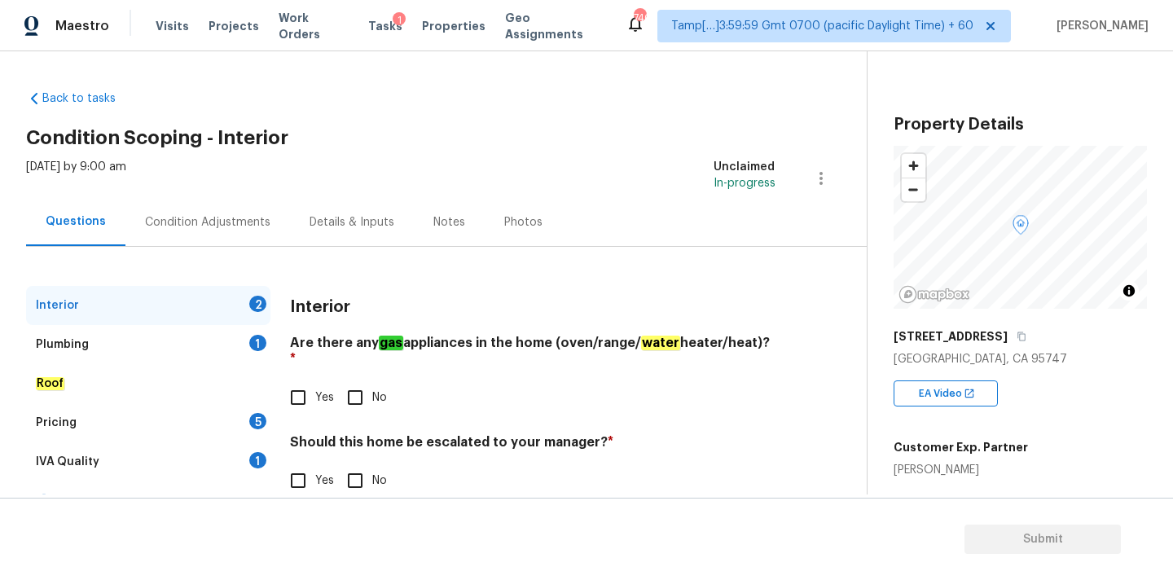
click at [323, 389] on span "Yes" at bounding box center [324, 397] width 19 height 17
click at [315, 383] on input "Yes" at bounding box center [298, 397] width 34 height 34
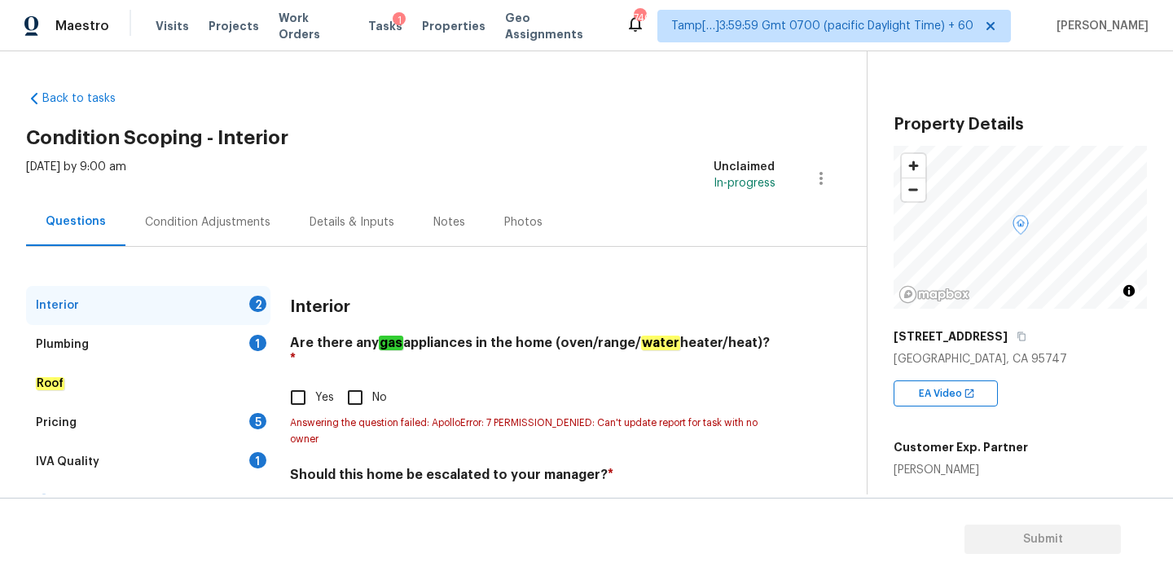
scroll to position [44, 0]
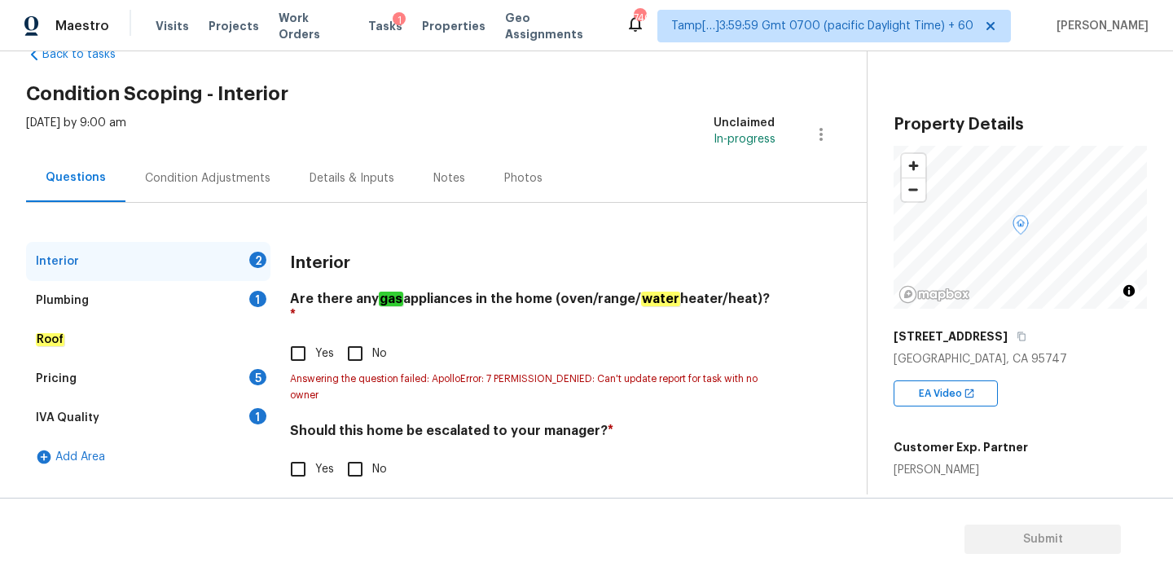
click at [299, 343] on input "Yes" at bounding box center [298, 353] width 34 height 34
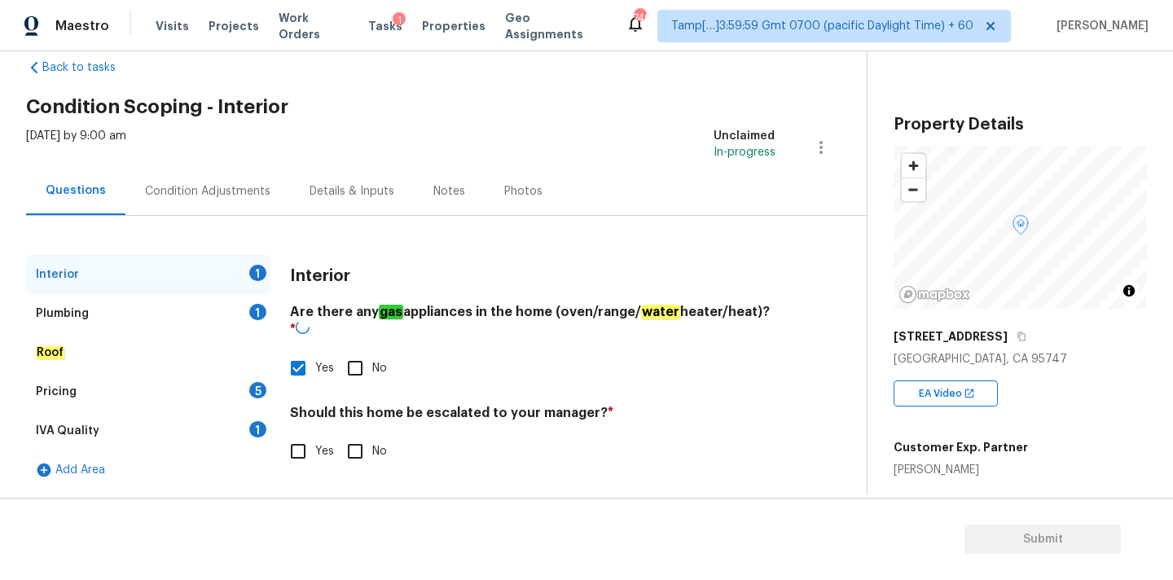
checkbox input "false"
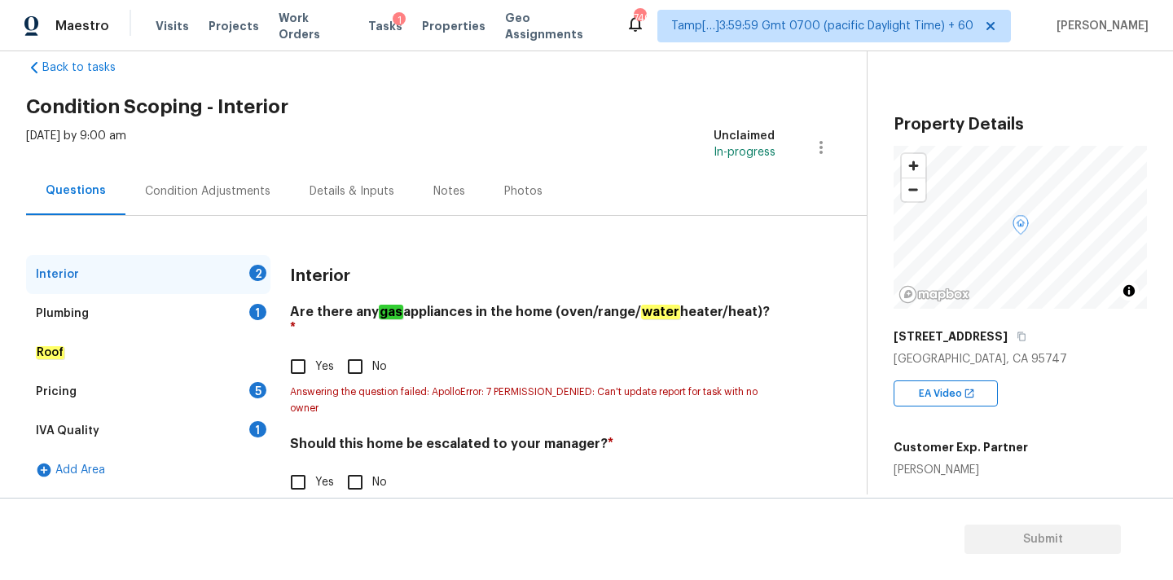
scroll to position [44, 0]
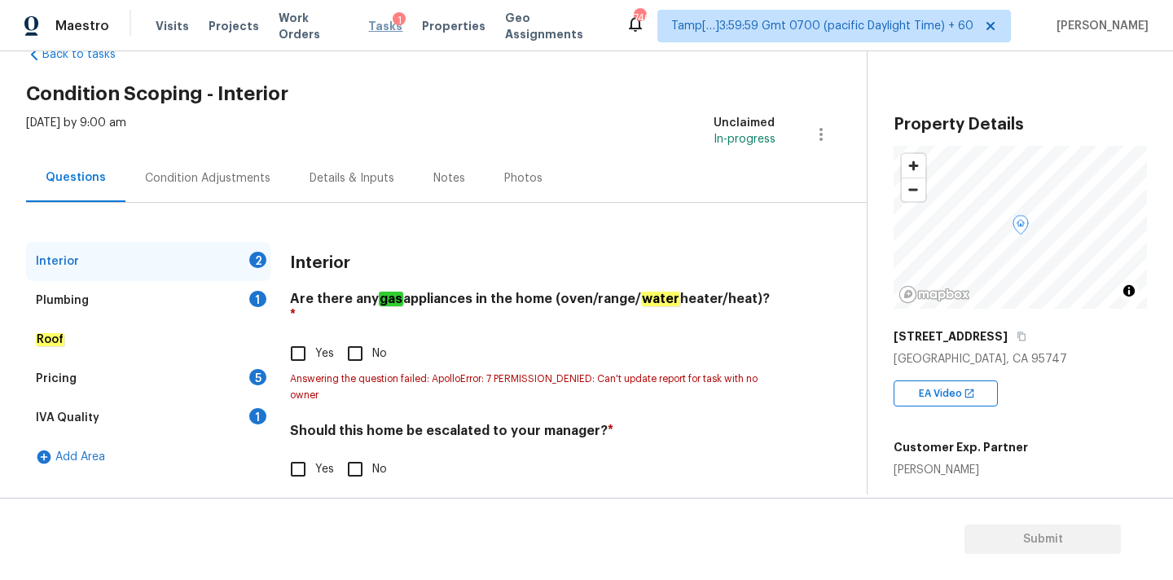
click at [368, 26] on span "Tasks" at bounding box center [385, 25] width 34 height 11
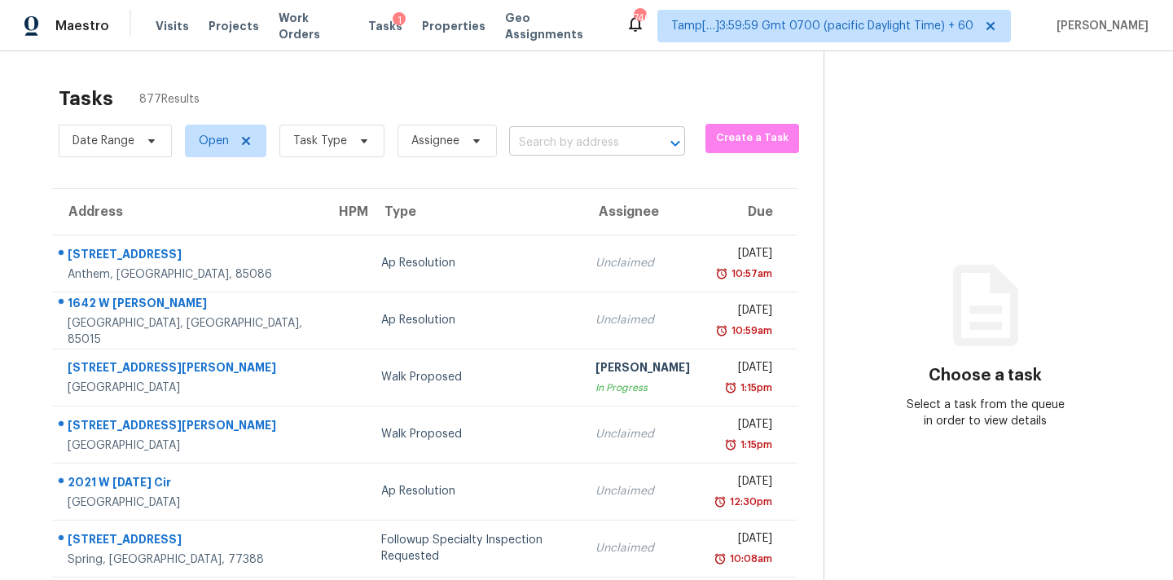
click at [544, 139] on input "text" at bounding box center [574, 142] width 130 height 25
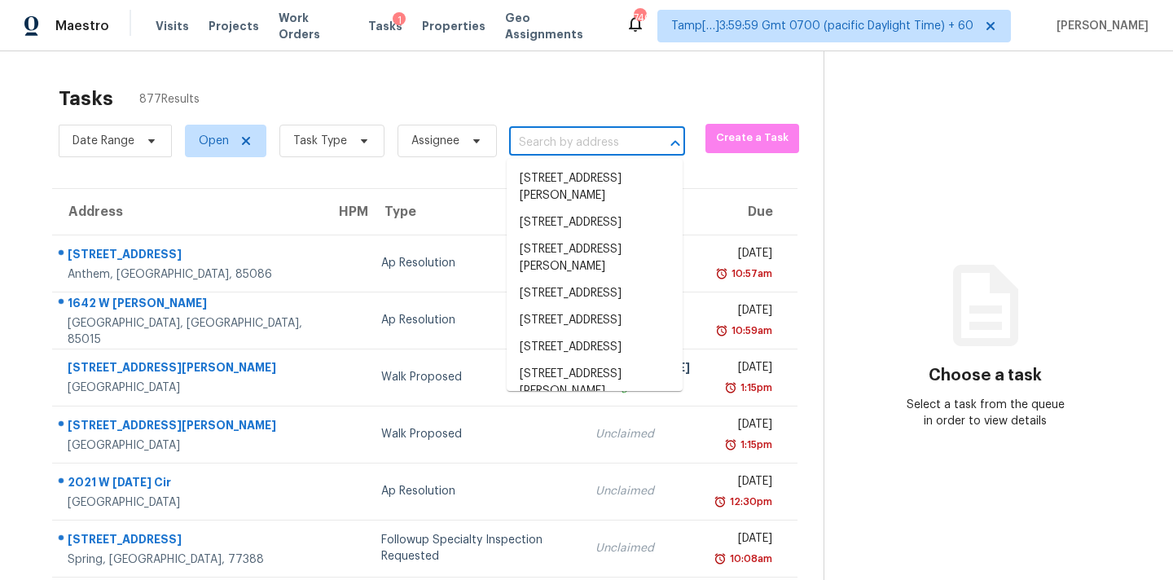
paste input "[STREET_ADDRESS]"
type input "[STREET_ADDRESS]"
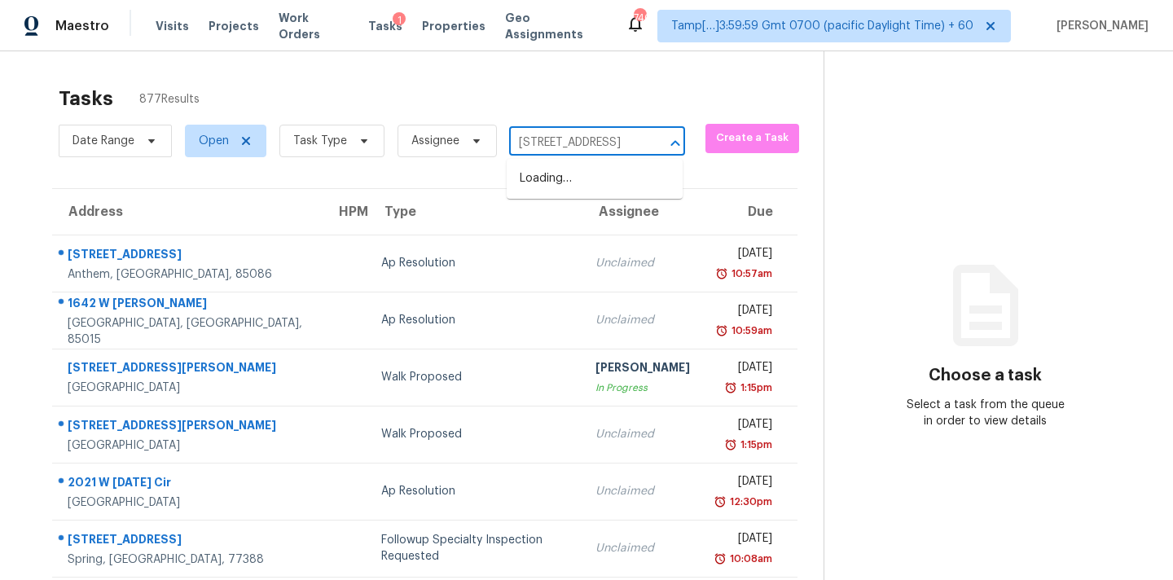
scroll to position [0, 113]
click at [552, 186] on li "[STREET_ADDRESS]" at bounding box center [594, 178] width 176 height 27
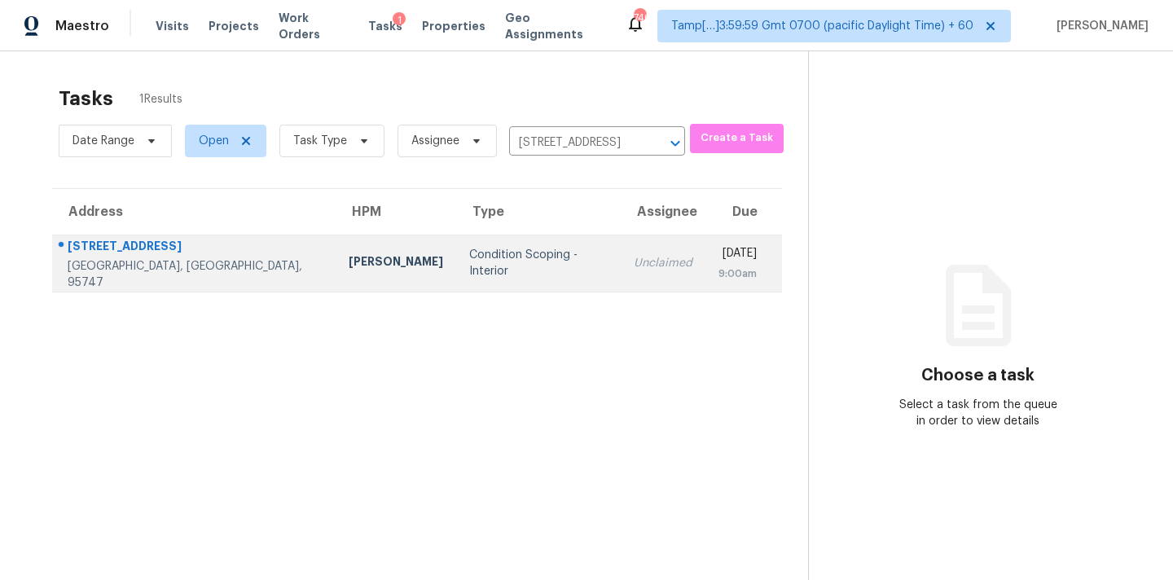
click at [633, 265] on div "Unclaimed" at bounding box center [662, 263] width 59 height 16
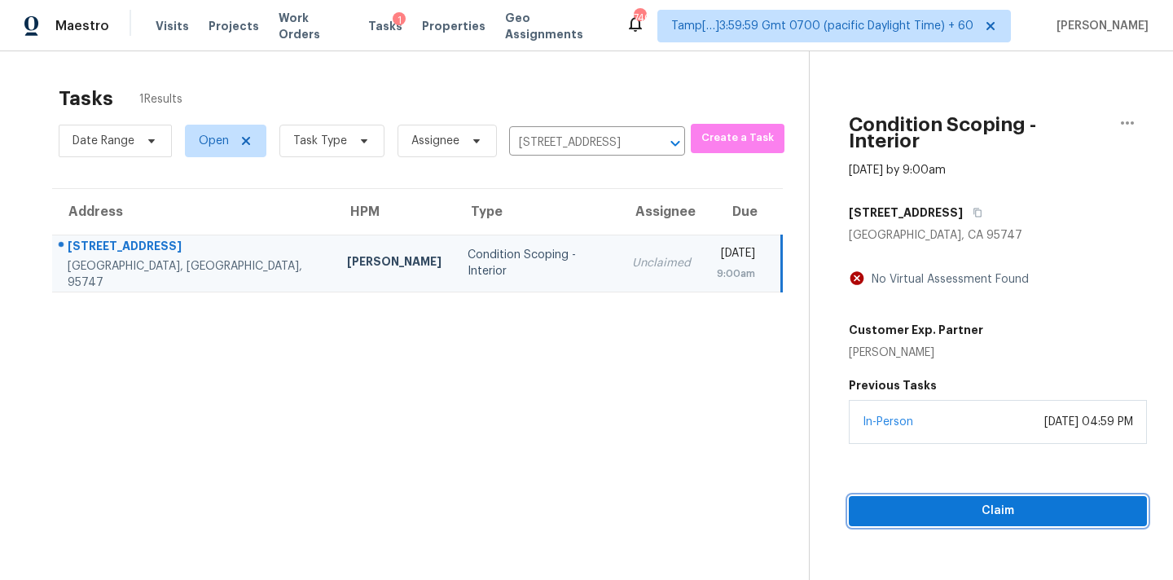
click at [961, 503] on span "Claim" at bounding box center [997, 511] width 272 height 20
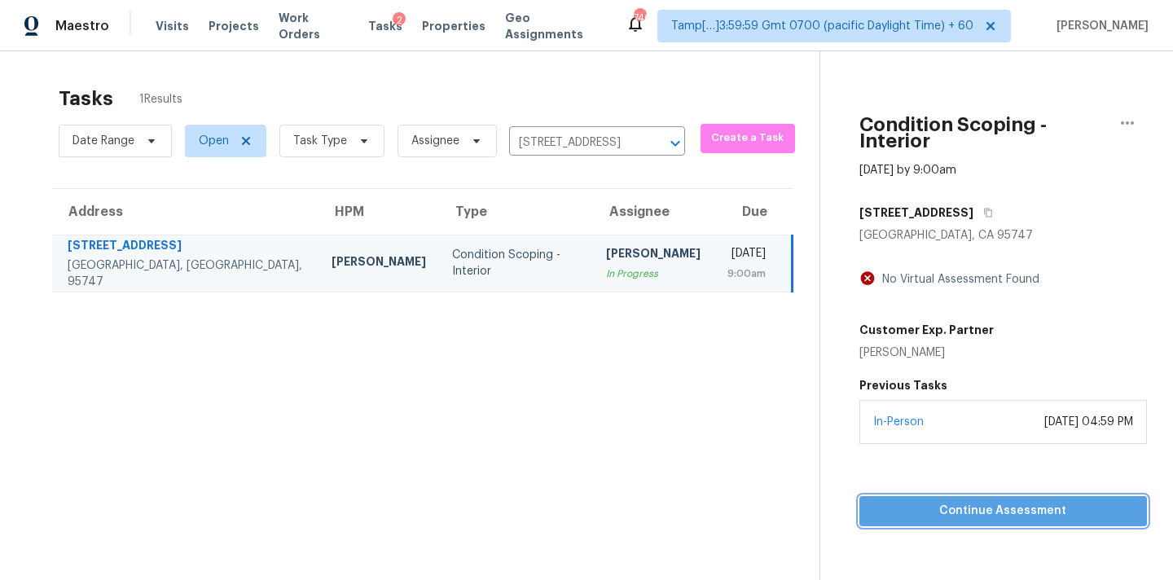
click at [965, 501] on span "Continue Assessment" at bounding box center [1003, 511] width 262 height 20
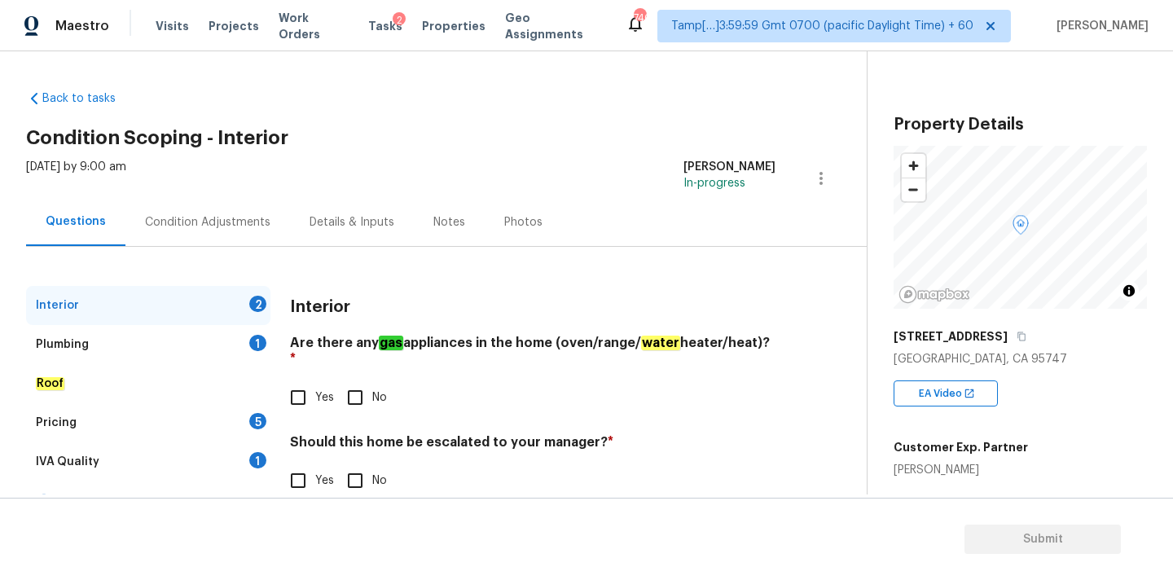
click at [318, 389] on span "Yes" at bounding box center [324, 397] width 19 height 17
click at [315, 384] on input "Yes" at bounding box center [298, 397] width 34 height 34
checkbox input "true"
click at [365, 463] on input "No" at bounding box center [355, 480] width 34 height 34
checkbox input "true"
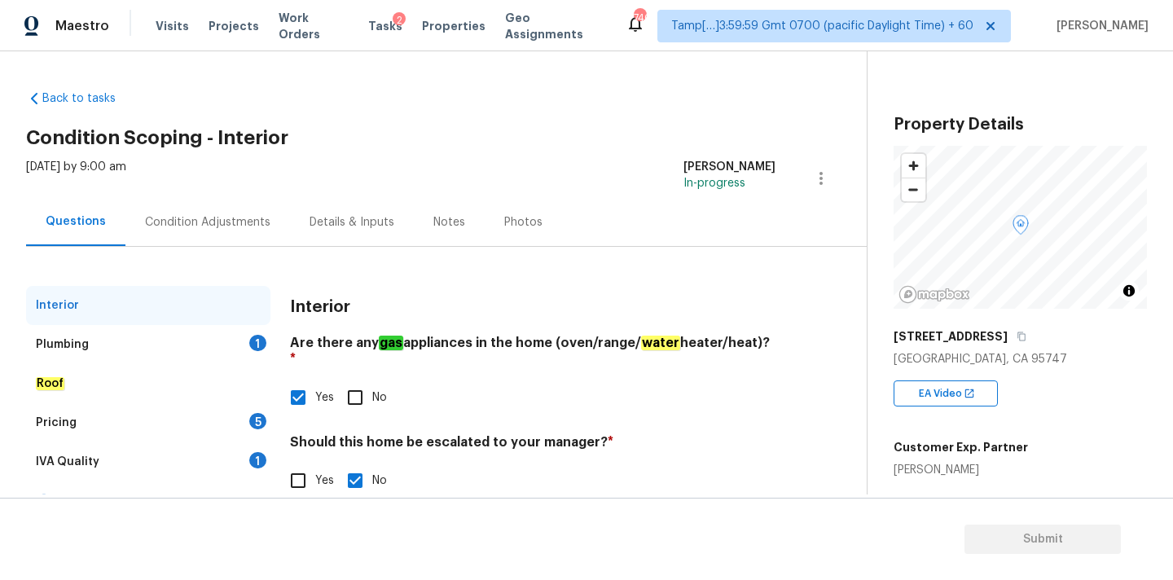
click at [235, 346] on div "Plumbing 1" at bounding box center [148, 344] width 244 height 39
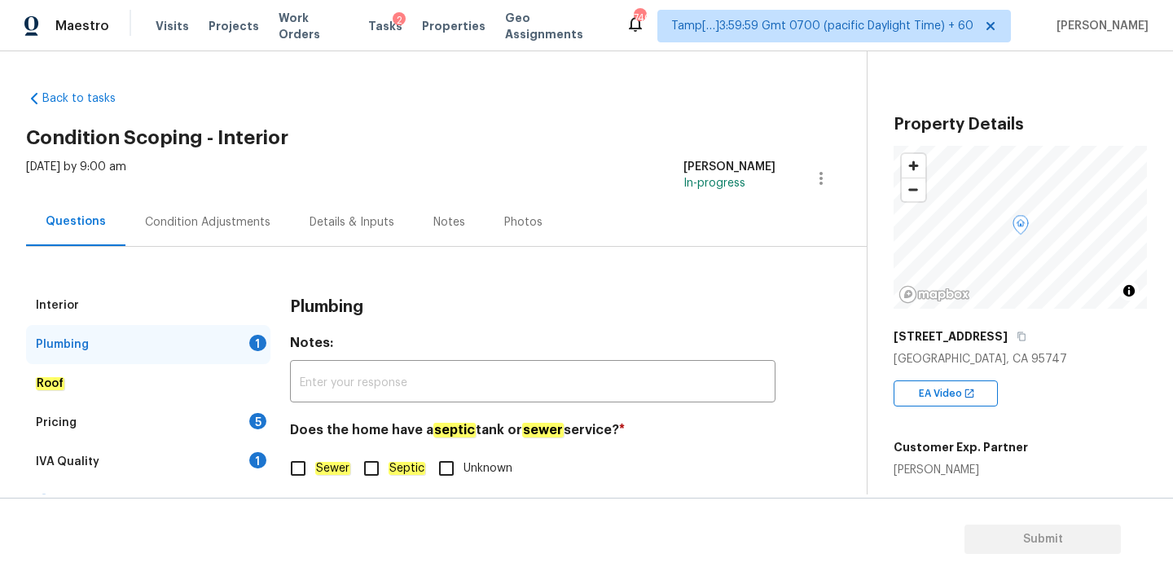
click at [335, 466] on em "Sewer" at bounding box center [332, 468] width 35 height 13
click at [315, 466] on input "Sewer" at bounding box center [298, 468] width 34 height 34
checkbox input "true"
click at [249, 454] on div "IVA Quality 1" at bounding box center [148, 461] width 244 height 39
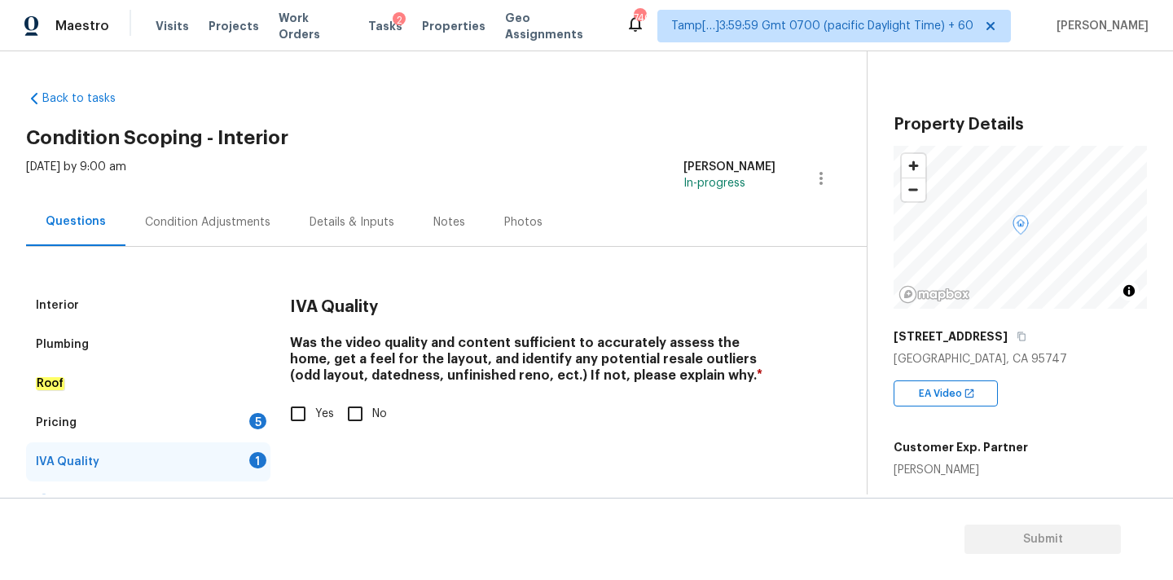
click at [322, 420] on span "Yes" at bounding box center [324, 414] width 19 height 17
click at [315, 420] on input "Yes" at bounding box center [298, 414] width 34 height 34
checkbox input "true"
click at [247, 419] on div "Pricing 5" at bounding box center [148, 422] width 244 height 39
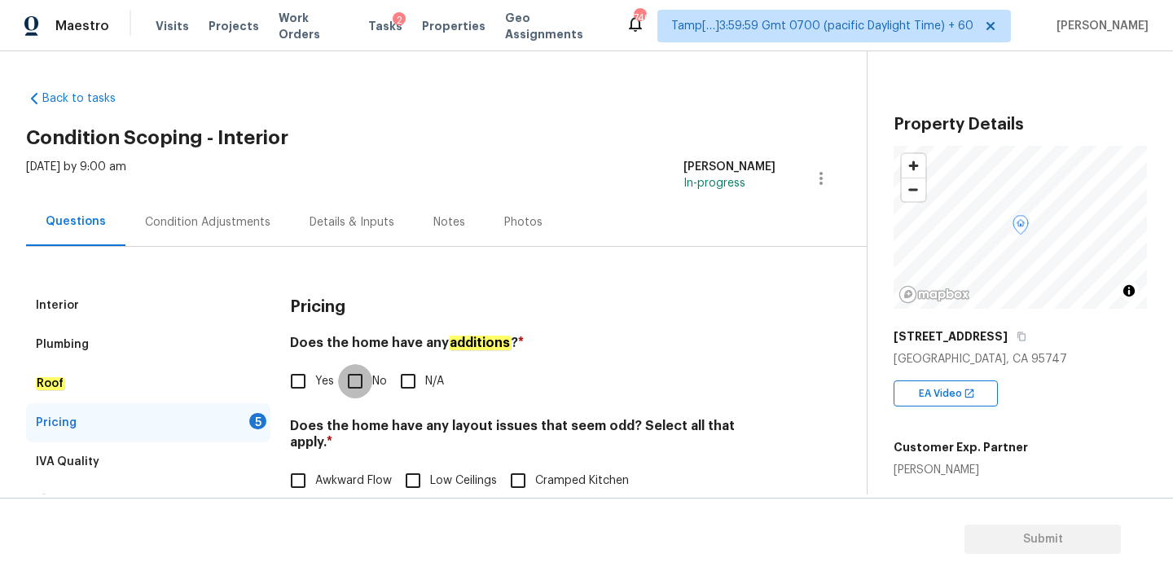
click at [364, 377] on input "No" at bounding box center [355, 381] width 34 height 34
checkbox input "true"
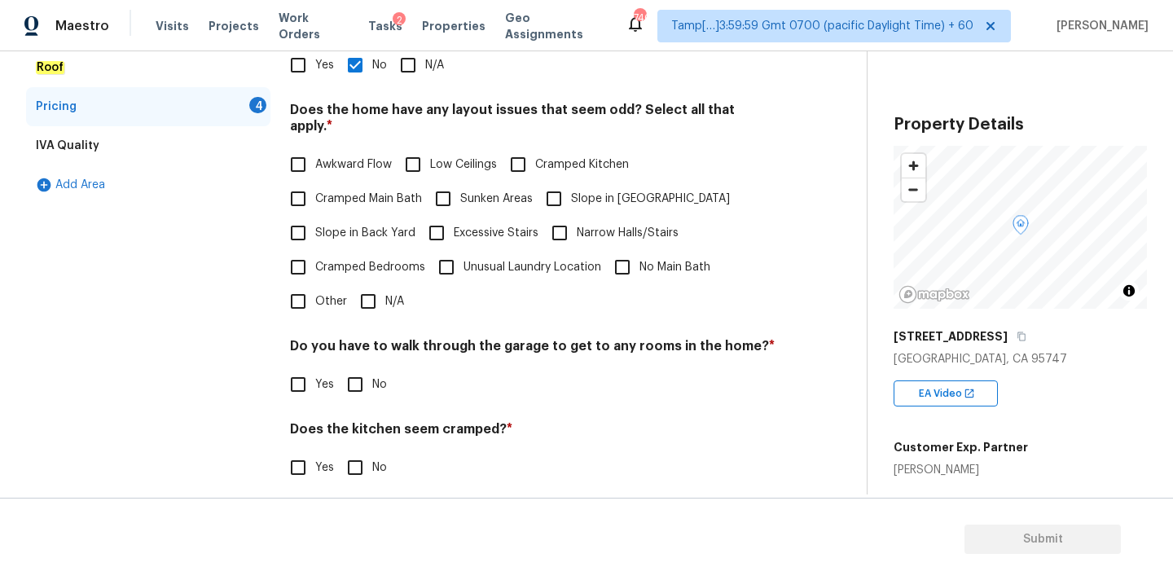
scroll to position [397, 0]
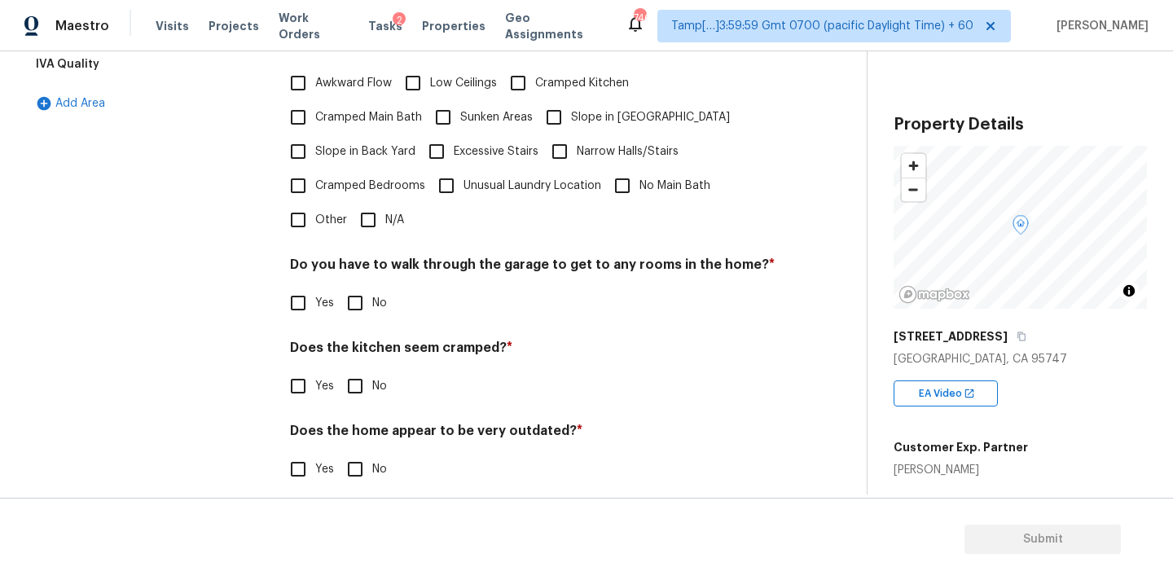
click at [363, 203] on input "N/A" at bounding box center [368, 220] width 34 height 34
checkbox input "true"
click at [362, 286] on input "No" at bounding box center [355, 303] width 34 height 34
checkbox input "true"
click at [362, 349] on div "Does the kitchen seem cramped? * Yes No" at bounding box center [532, 372] width 485 height 64
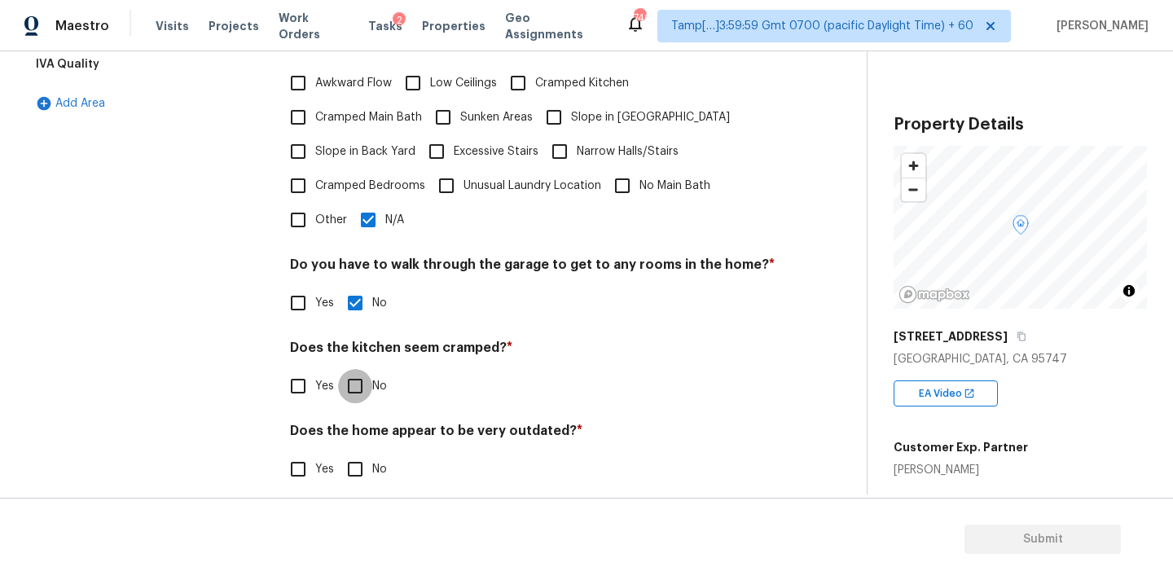
click at [362, 372] on input "No" at bounding box center [355, 386] width 34 height 34
checkbox input "true"
click at [363, 454] on input "No" at bounding box center [355, 471] width 34 height 34
checkbox input "true"
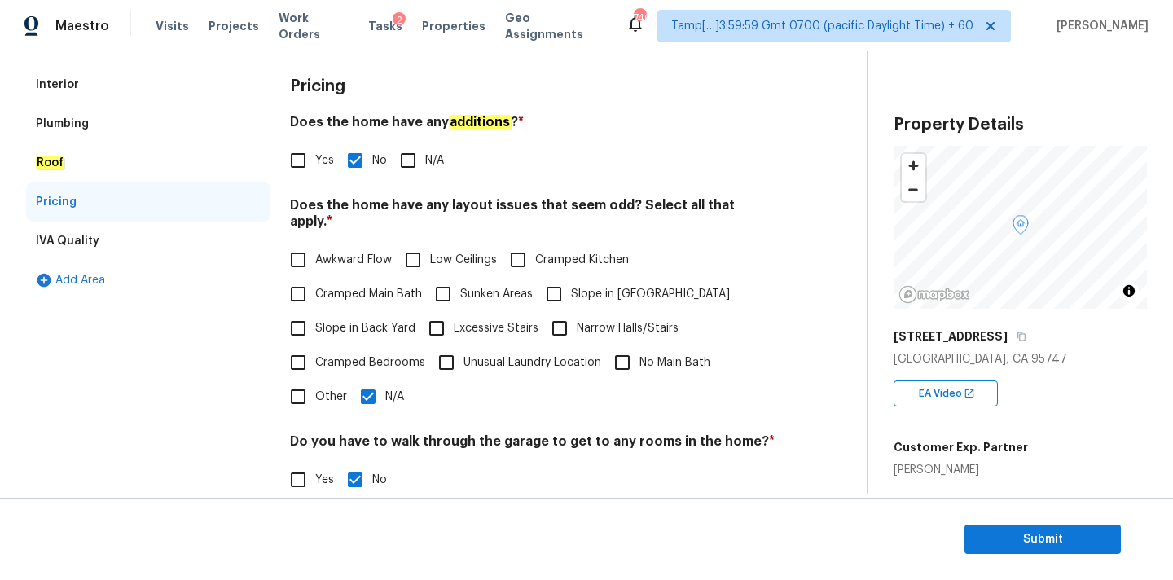
scroll to position [204, 0]
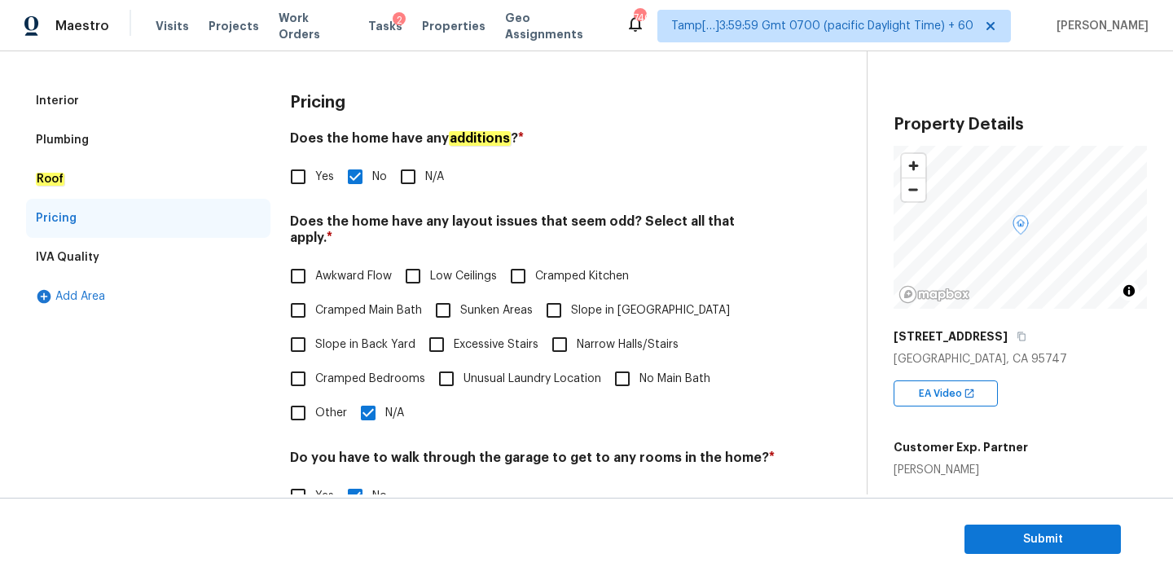
click at [581, 302] on span "Slope in [GEOGRAPHIC_DATA]" at bounding box center [650, 310] width 159 height 17
click at [571, 300] on input "Slope in [GEOGRAPHIC_DATA]" at bounding box center [554, 310] width 34 height 34
checkbox input "true"
click at [388, 405] on span "N/A" at bounding box center [394, 413] width 19 height 17
click at [385, 401] on input "N/A" at bounding box center [368, 413] width 34 height 34
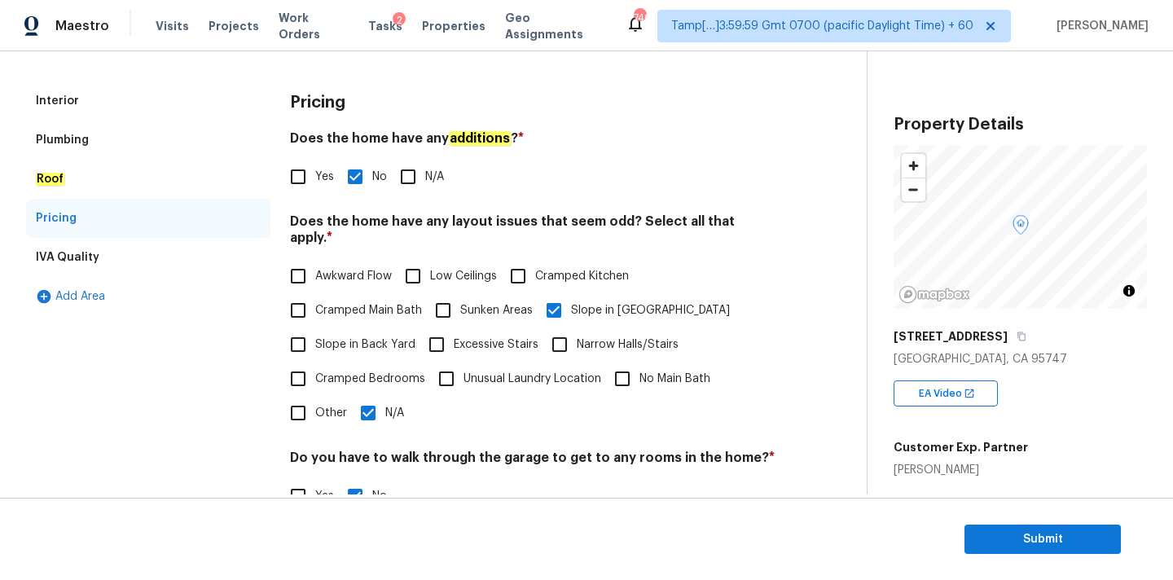
checkbox input "false"
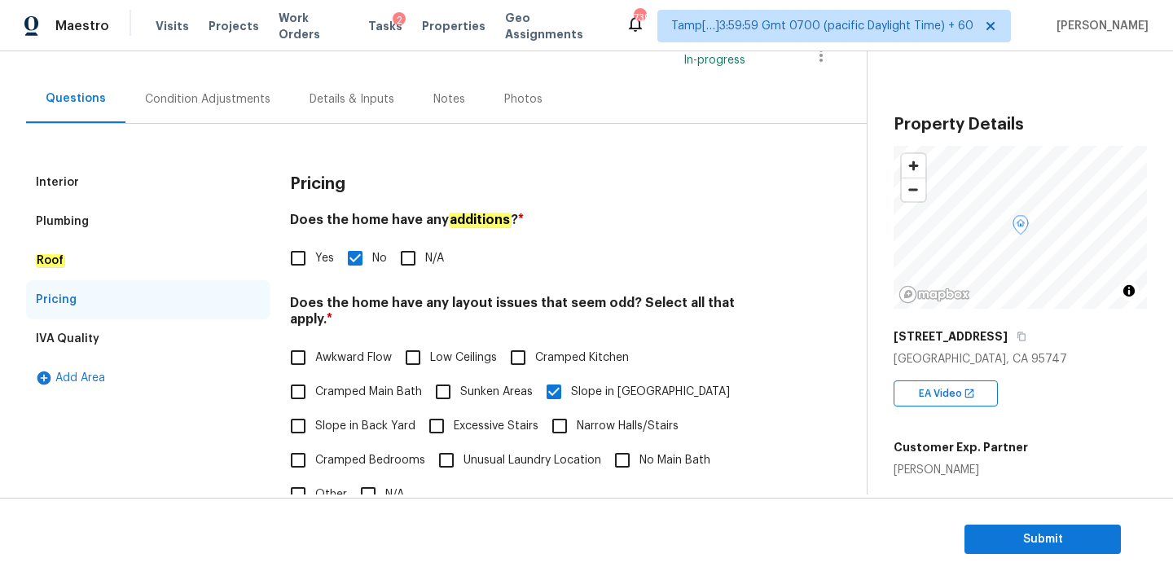
scroll to position [59, 0]
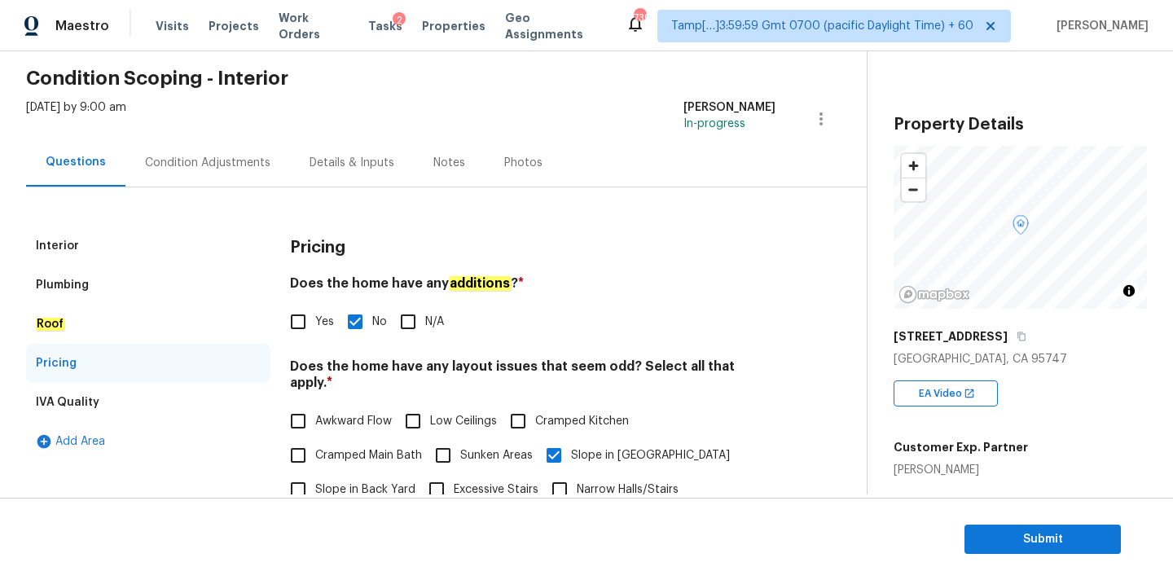
click at [204, 160] on div "Condition Adjustments" at bounding box center [207, 163] width 125 height 16
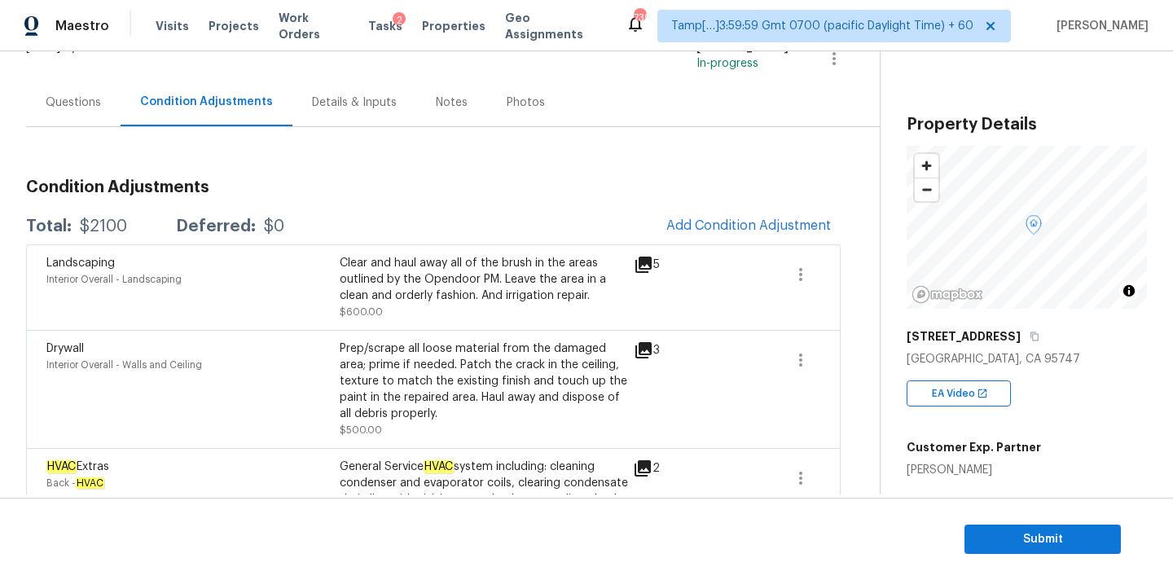
scroll to position [230, 0]
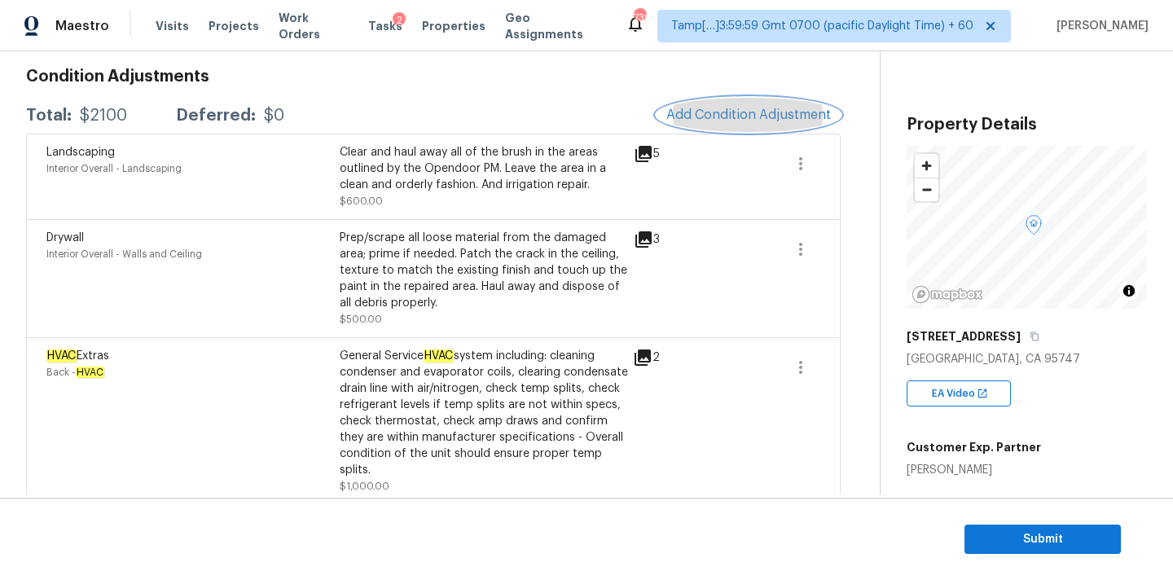
click at [710, 118] on span "Add Condition Adjustment" at bounding box center [748, 114] width 164 height 15
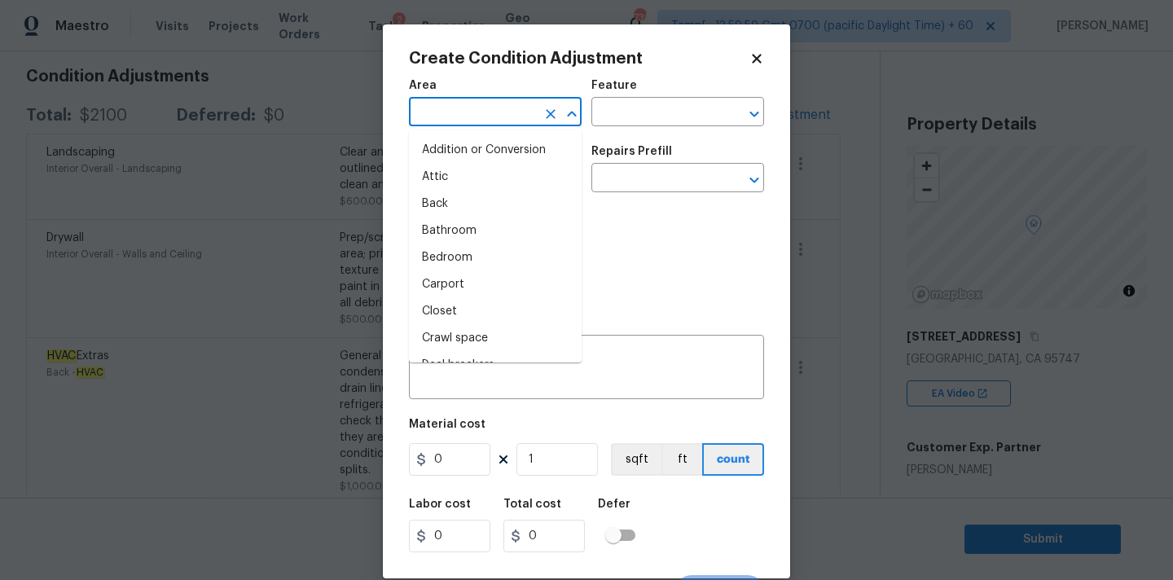
click at [506, 123] on input "text" at bounding box center [472, 113] width 127 height 25
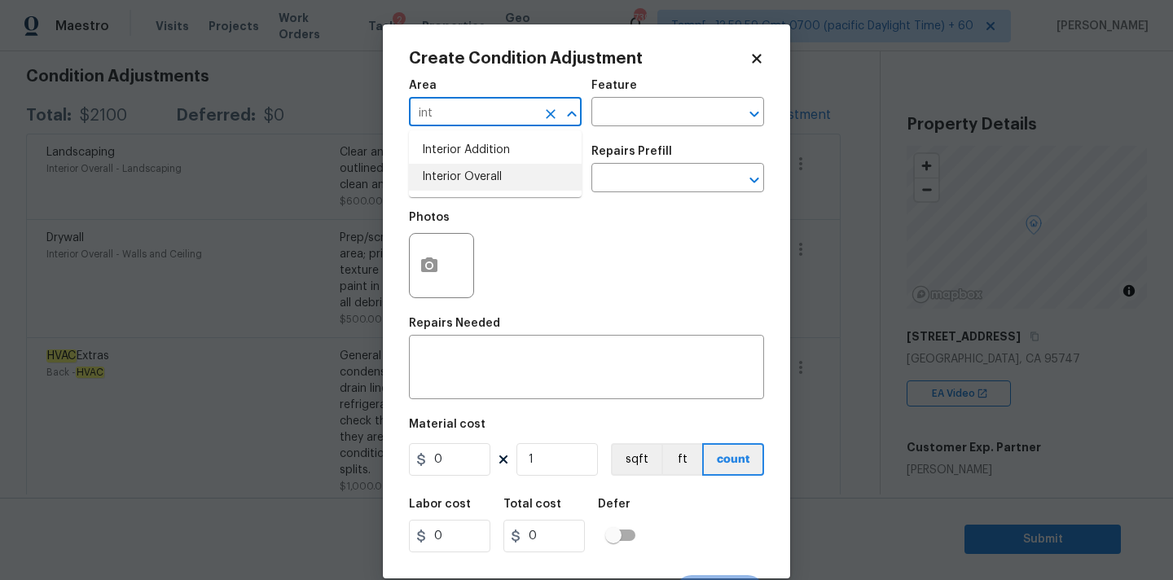
click at [493, 175] on li "Interior Overall" at bounding box center [495, 177] width 173 height 27
type input "Interior Overall"
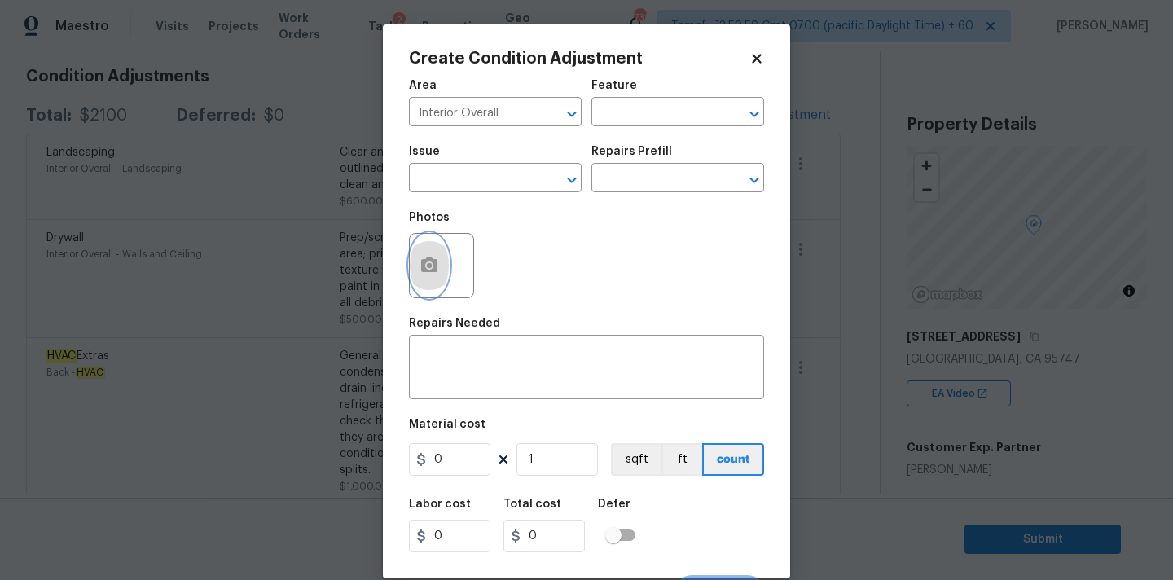
click at [427, 269] on icon "button" at bounding box center [429, 266] width 20 height 20
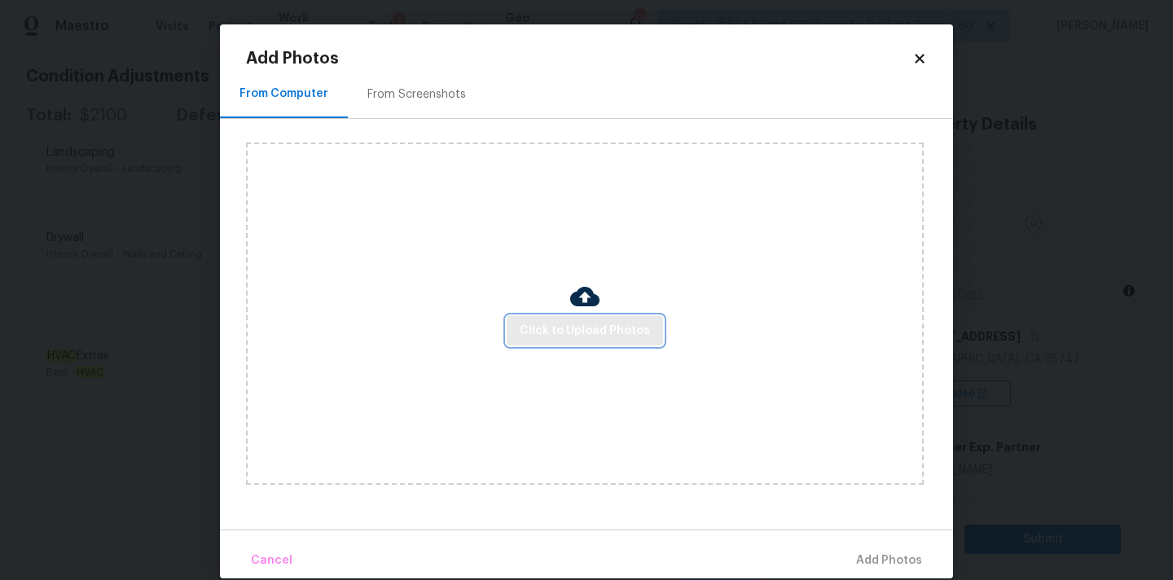
click at [542, 329] on span "Click to Upload Photos" at bounding box center [584, 331] width 130 height 20
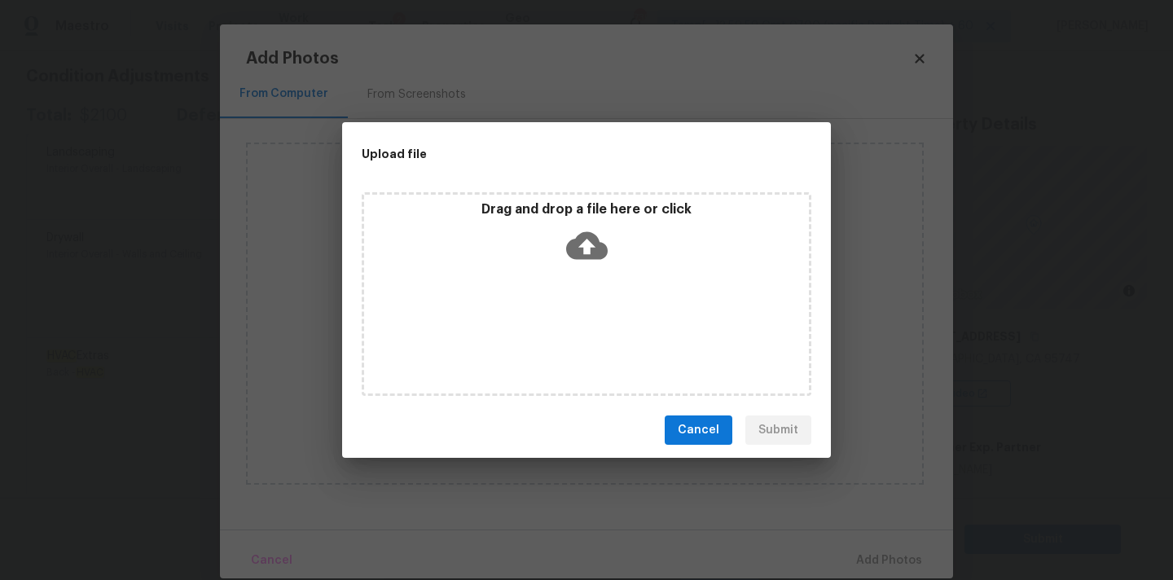
click at [593, 242] on icon at bounding box center [587, 246] width 42 height 28
